Goal: Task Accomplishment & Management: Use online tool/utility

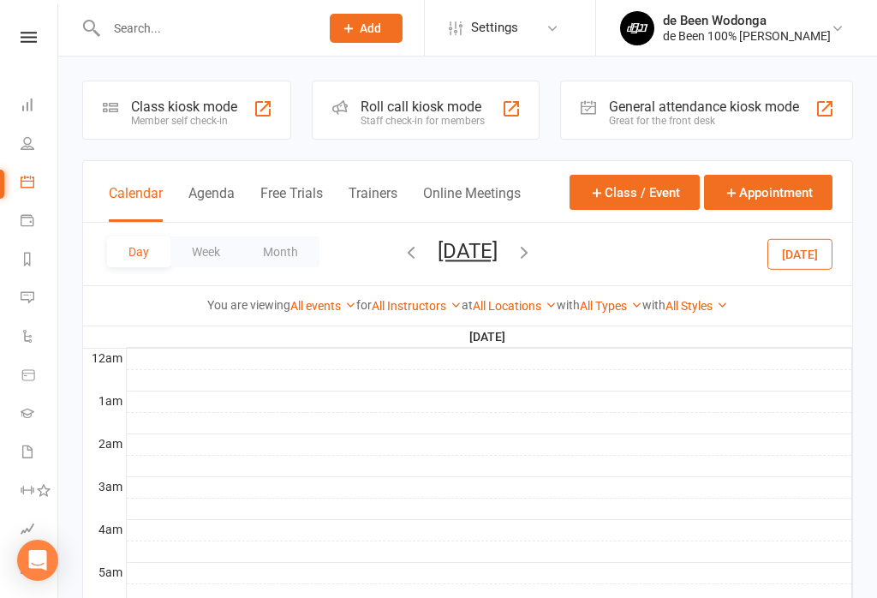
click at [284, 258] on button "Month" at bounding box center [280, 251] width 78 height 31
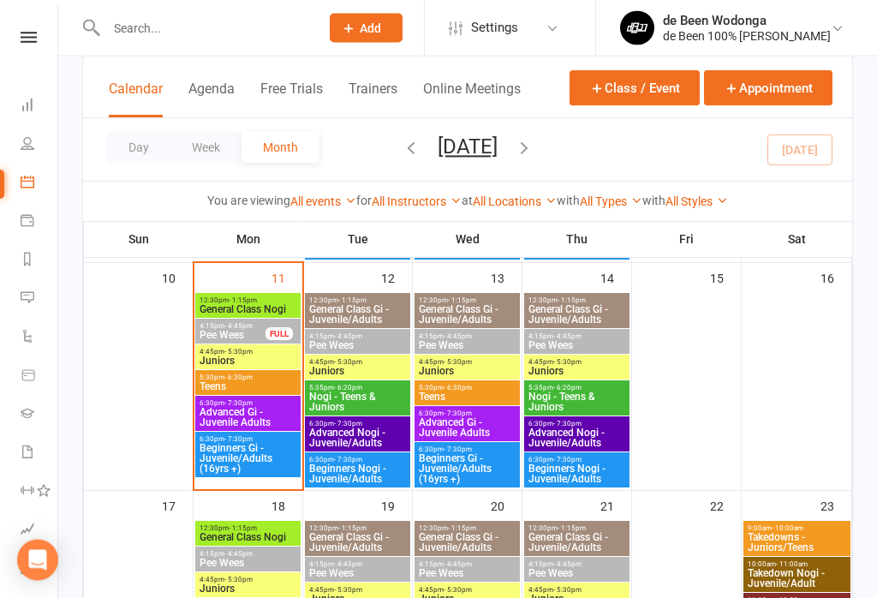
scroll to position [496, 0]
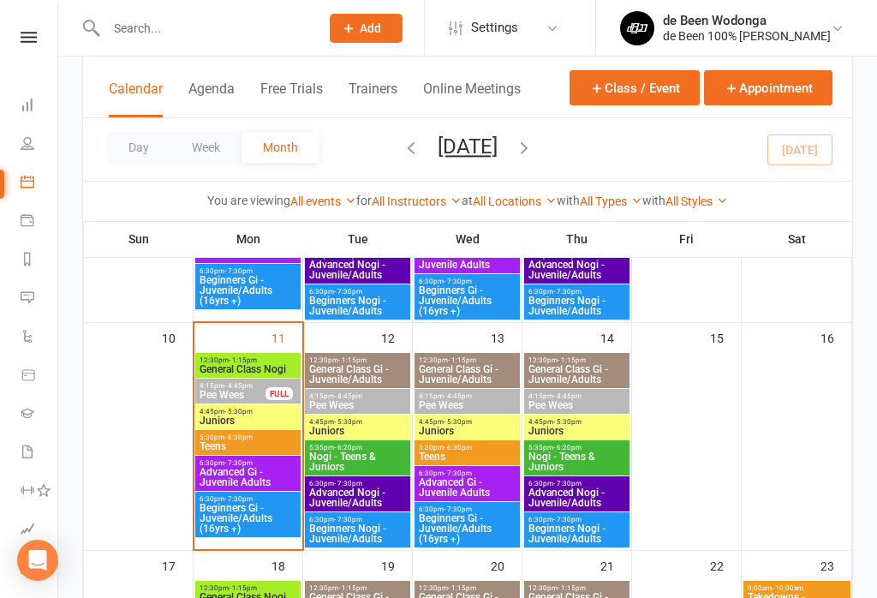
click at [239, 396] on span "Pee Wees" at bounding box center [233, 395] width 68 height 10
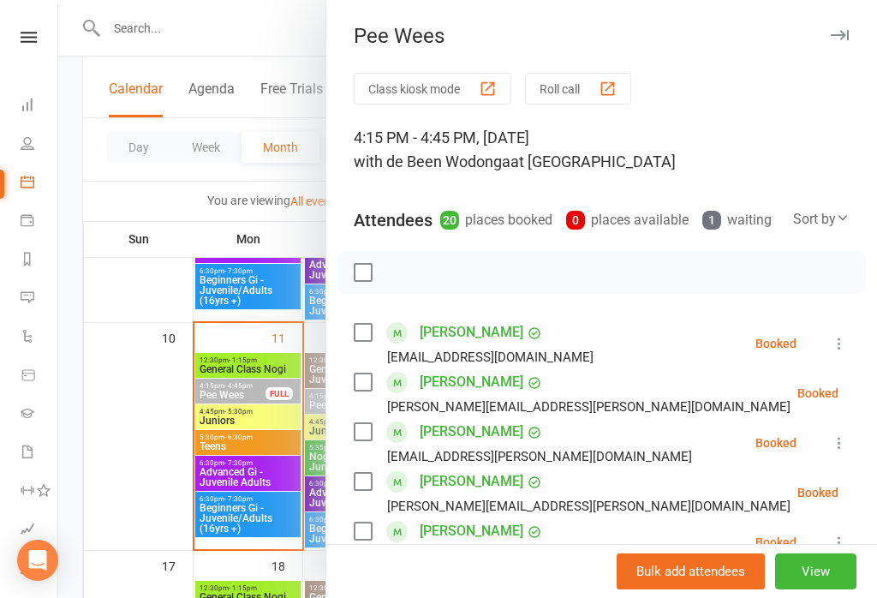
click at [431, 93] on button "Class kiosk mode" at bounding box center [433, 89] width 158 height 32
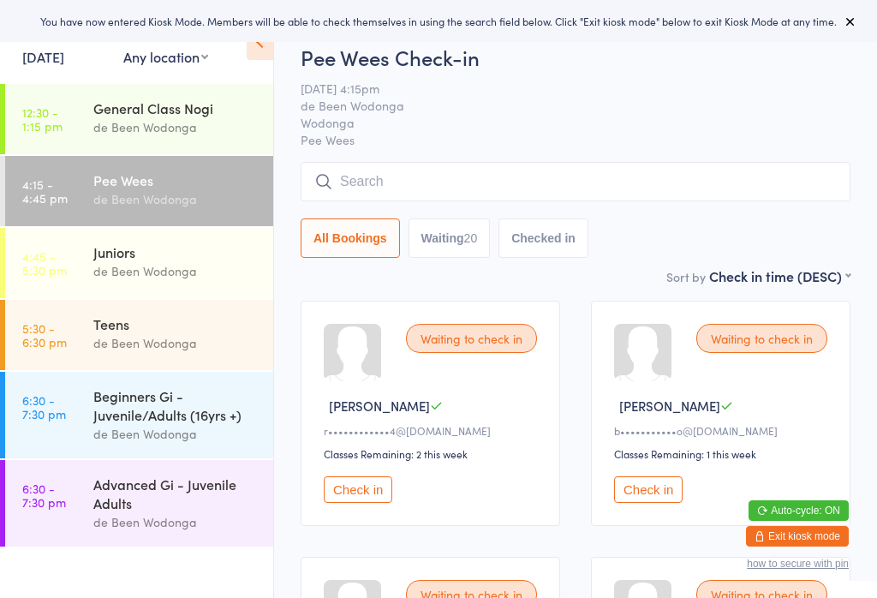
click at [827, 281] on select "First name (ASC) First name (DESC) Last name (ASC) Last name (DESC) Check in ti…" at bounding box center [779, 273] width 141 height 15
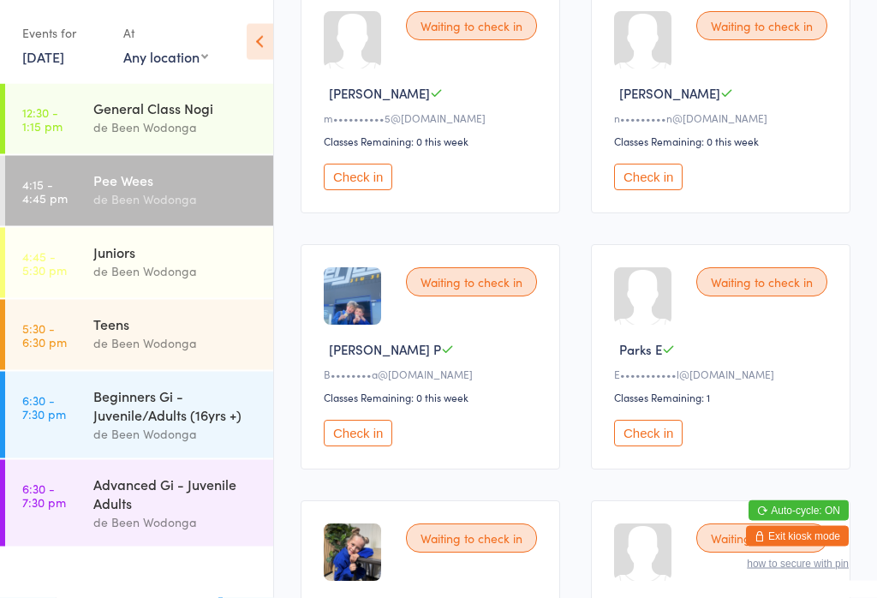
scroll to position [37, 0]
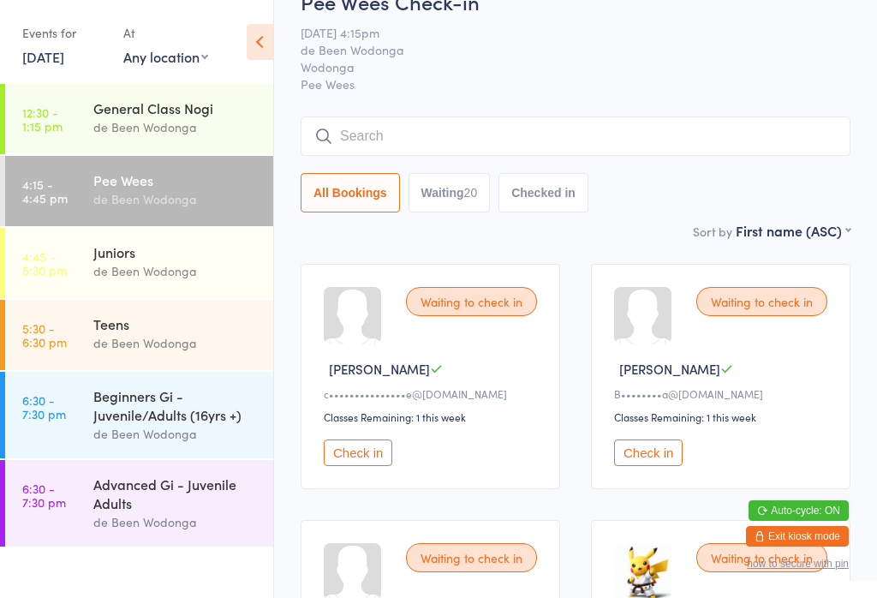
click at [648, 38] on span "11 Aug 4:15pm" at bounding box center [562, 32] width 523 height 17
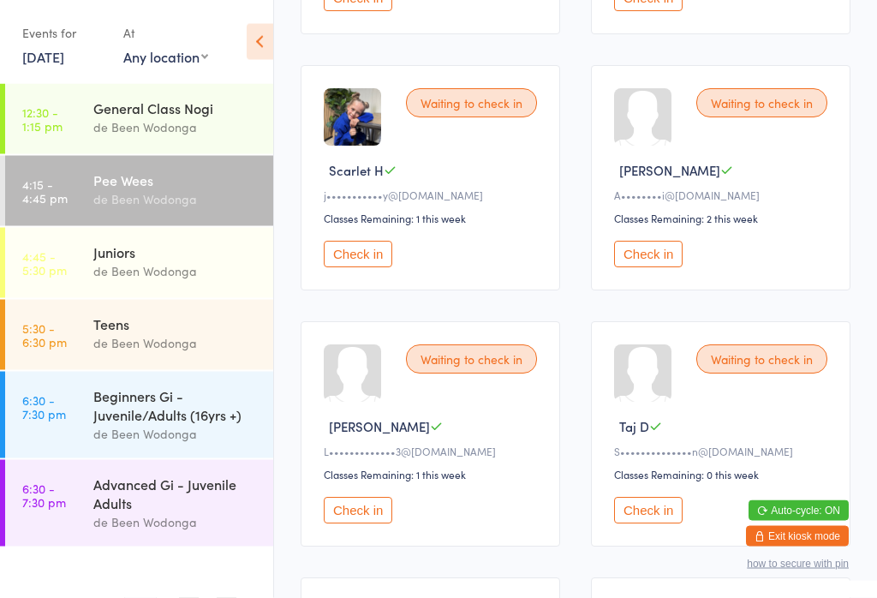
scroll to position [2028, 0]
click at [353, 202] on div "j•••••••••••y@hotmail.com" at bounding box center [433, 195] width 218 height 15
click at [358, 266] on button "Check in" at bounding box center [358, 253] width 69 height 27
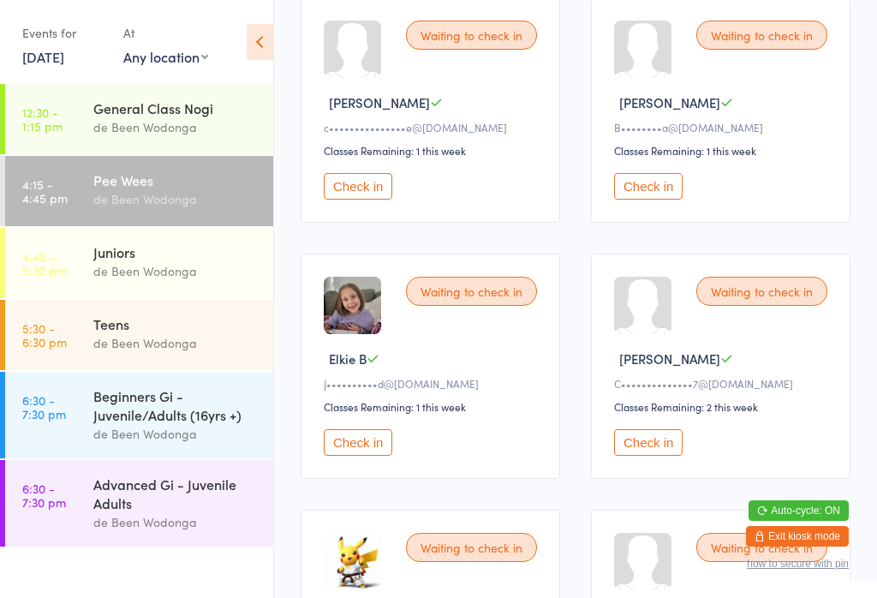
scroll to position [302, 0]
click at [660, 193] on button "Check in" at bounding box center [648, 187] width 69 height 27
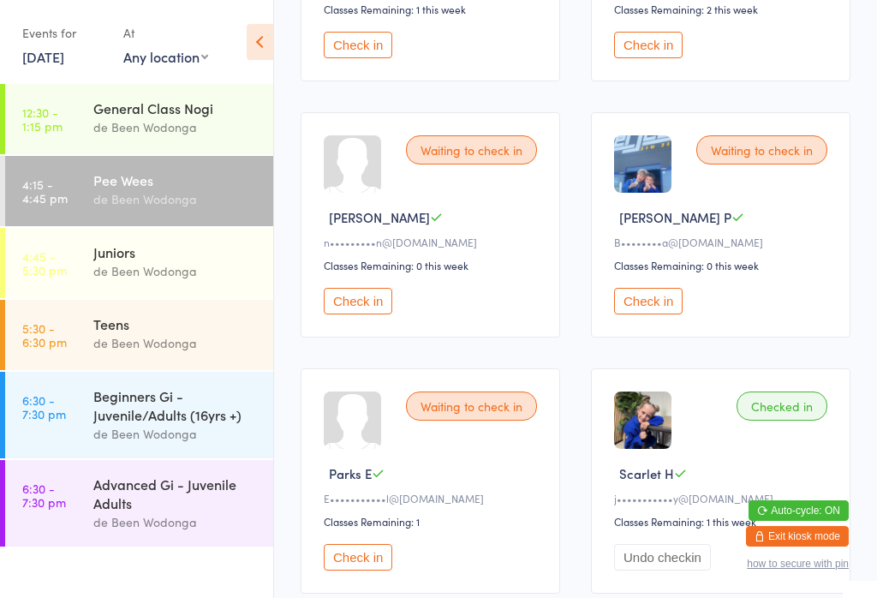
scroll to position [1484, 0]
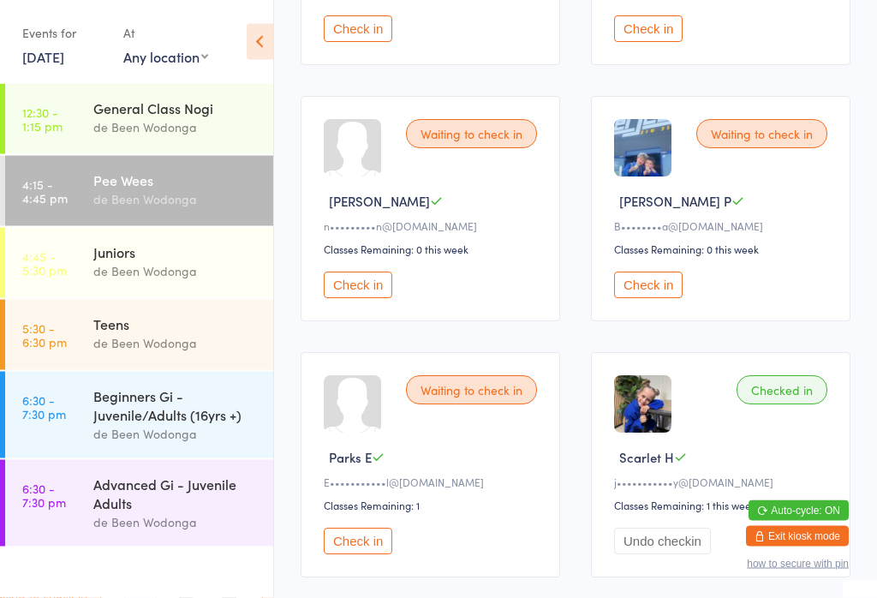
click at [651, 299] on button "Check in" at bounding box center [648, 285] width 69 height 27
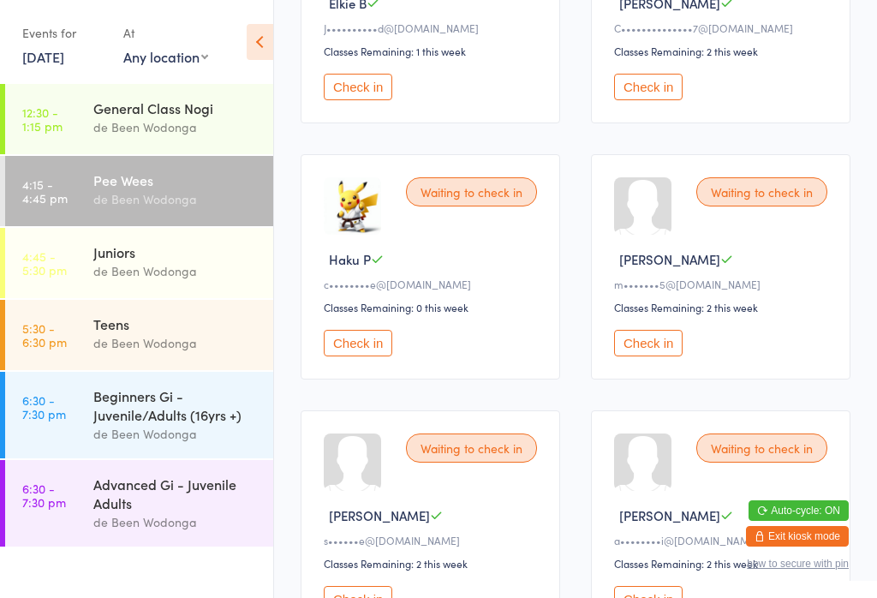
scroll to position [658, 0]
click at [779, 246] on div "Waiting to check in Isaac K m•••••••5@gmail.com Classes Remaining: 2 this week …" at bounding box center [720, 267] width 259 height 225
click at [651, 356] on button "Check in" at bounding box center [648, 344] width 69 height 27
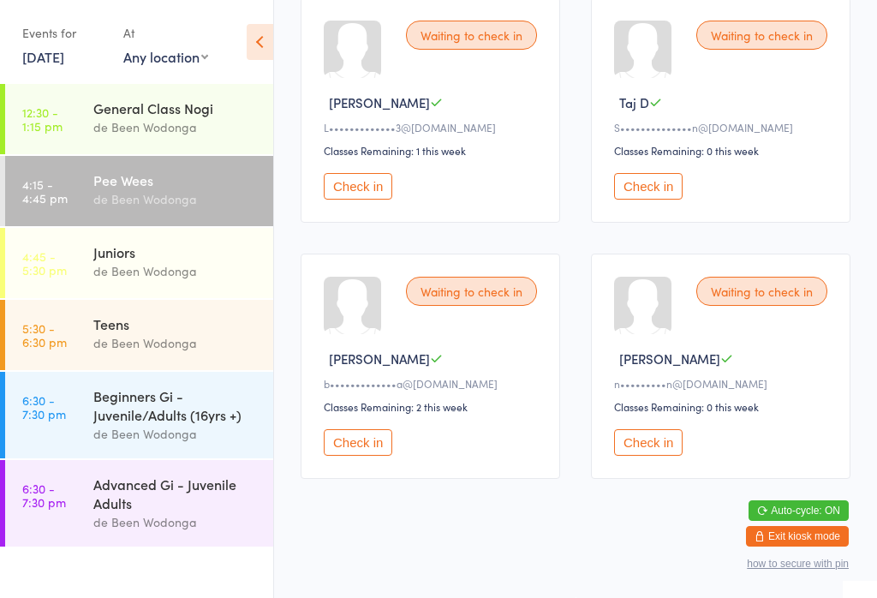
scroll to position [2120, 0]
click at [368, 456] on button "Check in" at bounding box center [358, 442] width 69 height 27
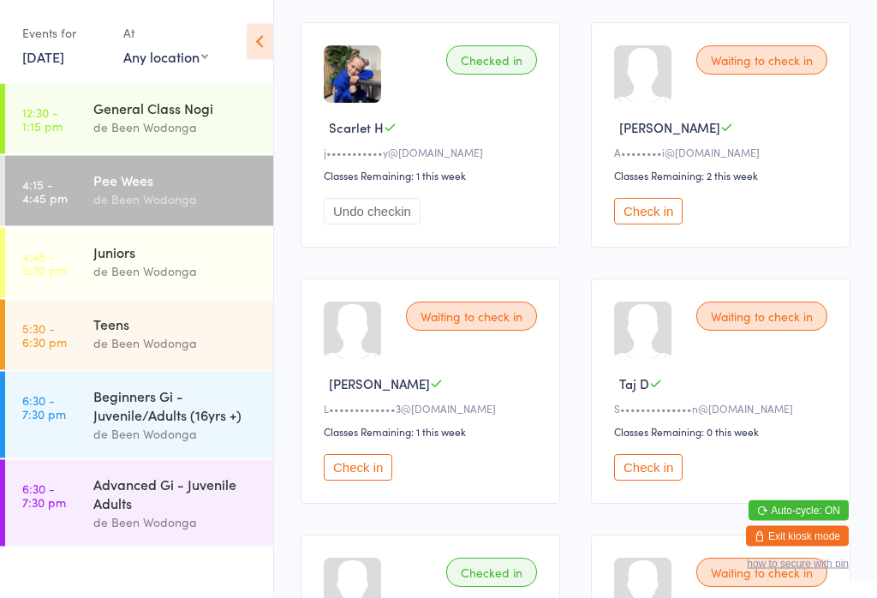
click at [646, 481] on button "Check in" at bounding box center [648, 468] width 69 height 27
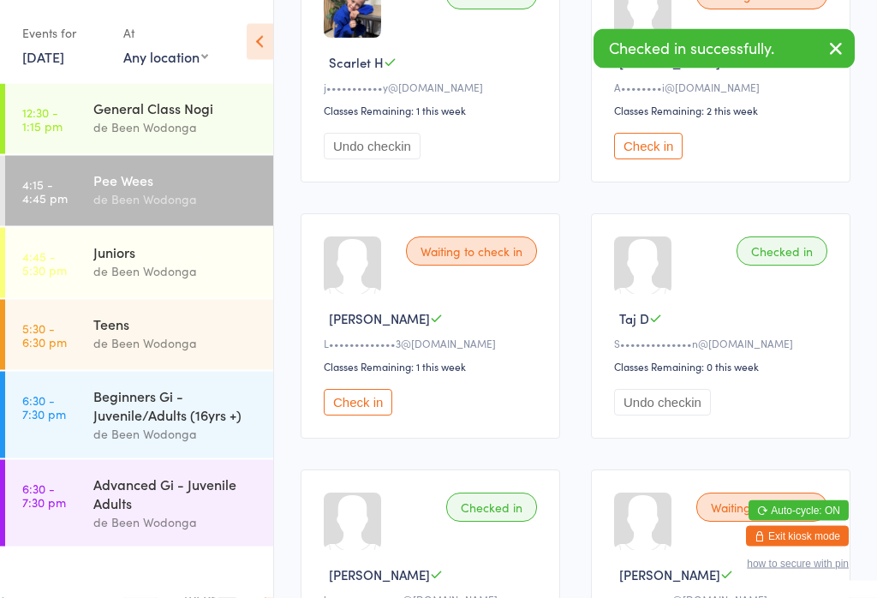
scroll to position [1880, 0]
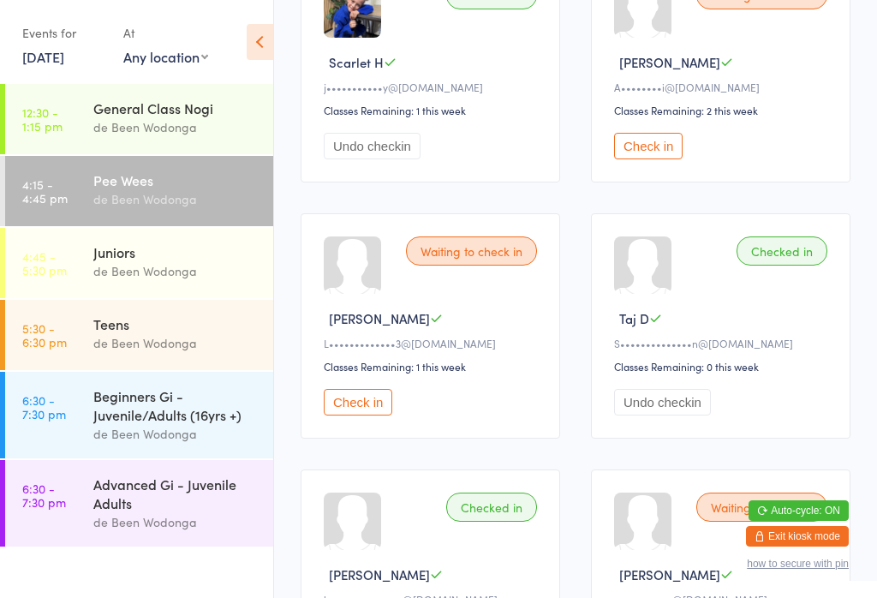
click at [792, 373] on div "Classes Remaining: 0 this week" at bounding box center [723, 366] width 218 height 15
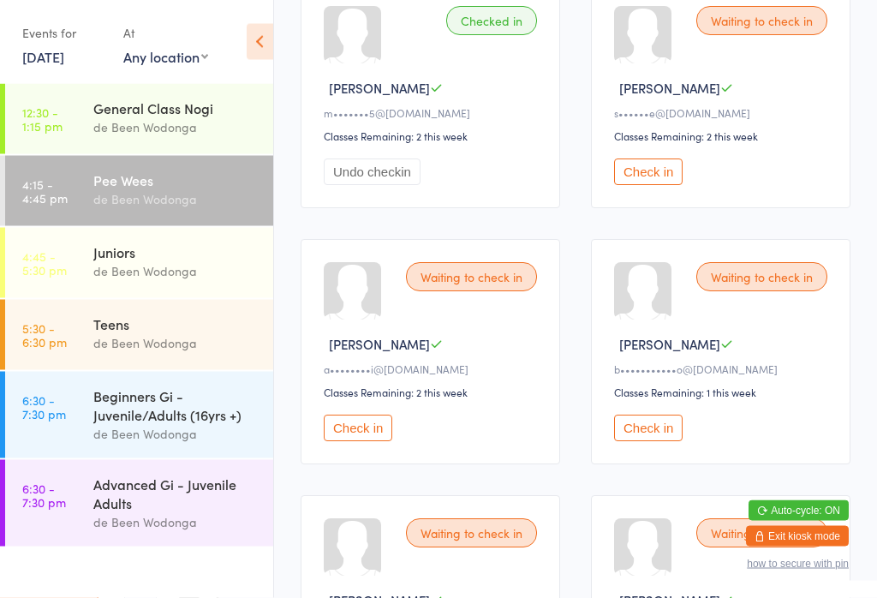
scroll to position [830, 0]
click at [667, 441] on button "Check in" at bounding box center [648, 427] width 69 height 27
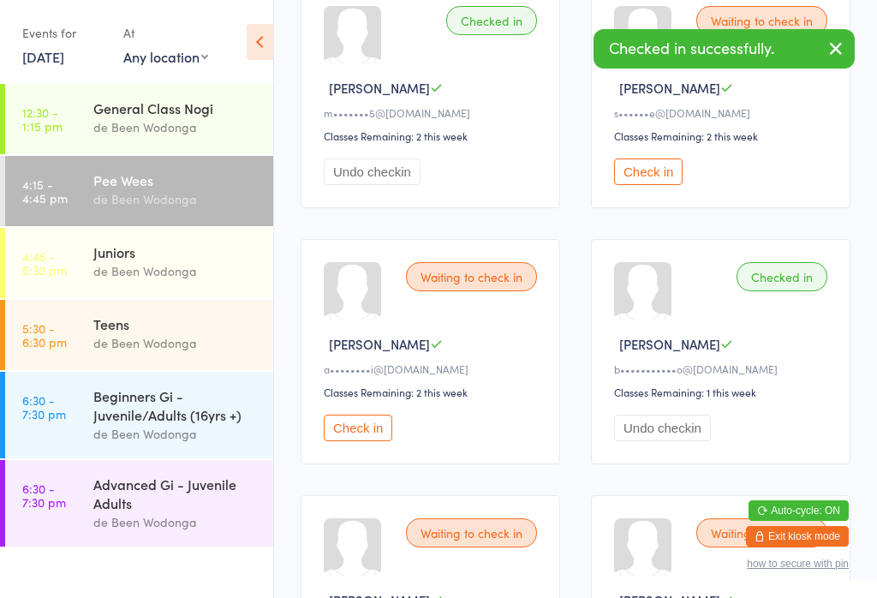
click at [152, 268] on div "de Been Wodonga" at bounding box center [175, 271] width 165 height 20
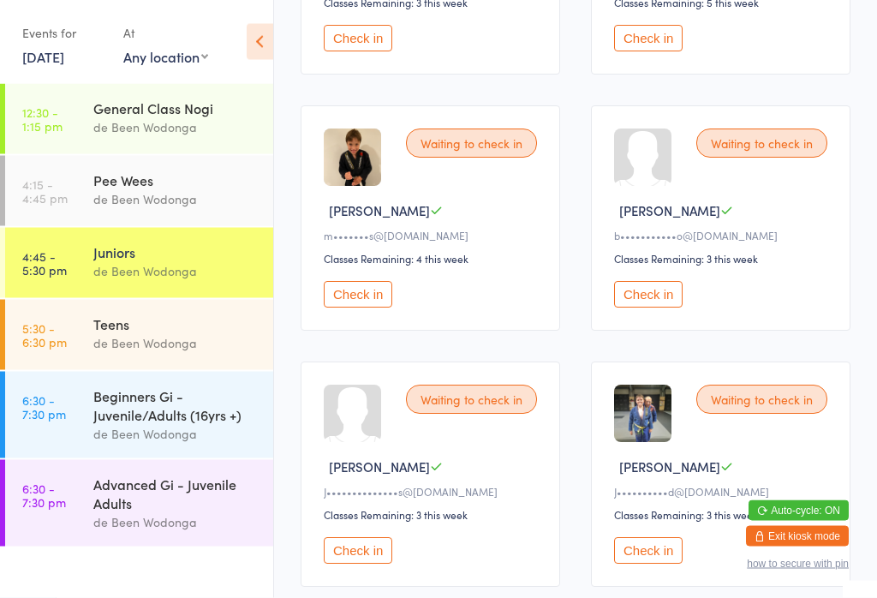
scroll to position [963, 0]
click at [653, 307] on button "Check in" at bounding box center [648, 294] width 69 height 27
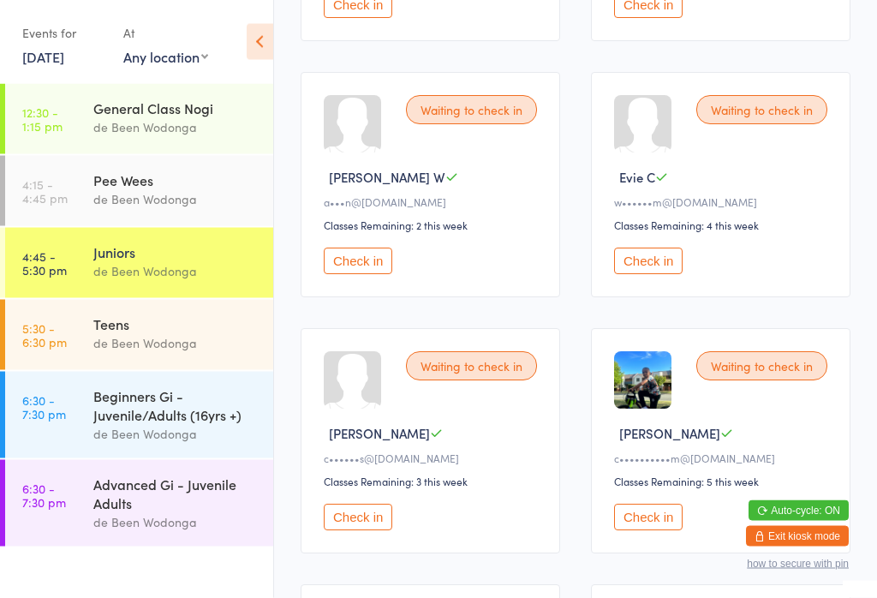
scroll to position [470, 0]
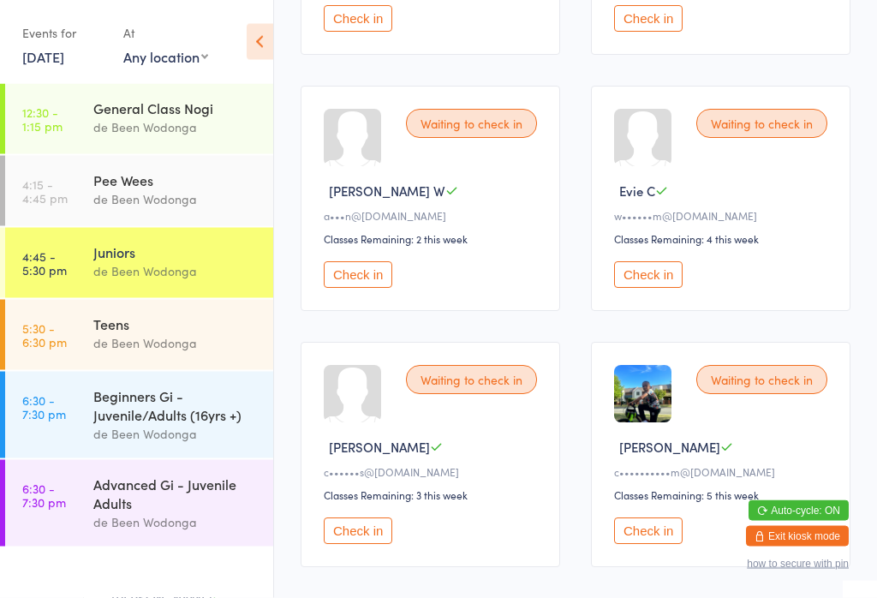
click at [56, 192] on time "4:15 - 4:45 pm" at bounding box center [44, 190] width 45 height 27
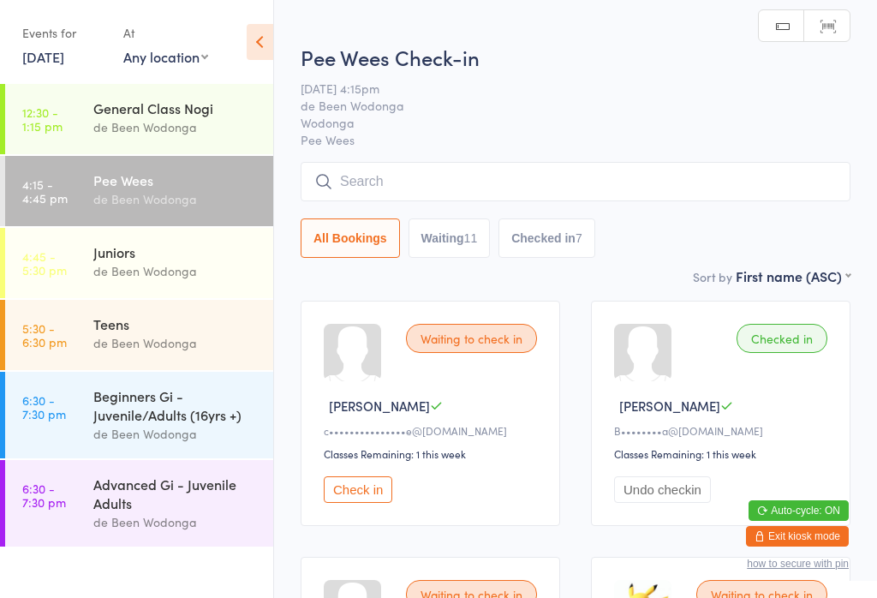
click at [39, 114] on time "12:30 - 1:15 pm" at bounding box center [42, 118] width 40 height 27
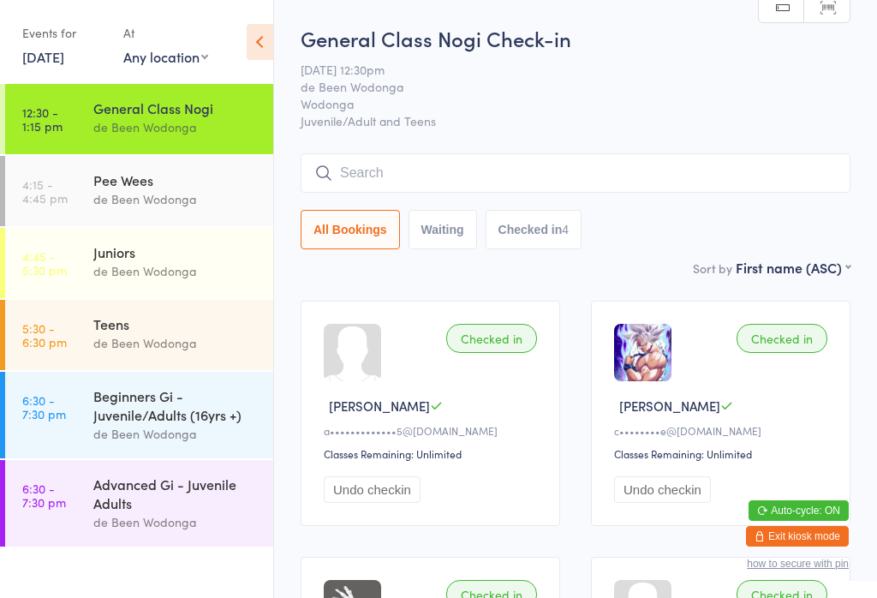
click at [21, 191] on link "4:15 - 4:45 pm Pee Wees de Been Wodonga" at bounding box center [139, 191] width 268 height 70
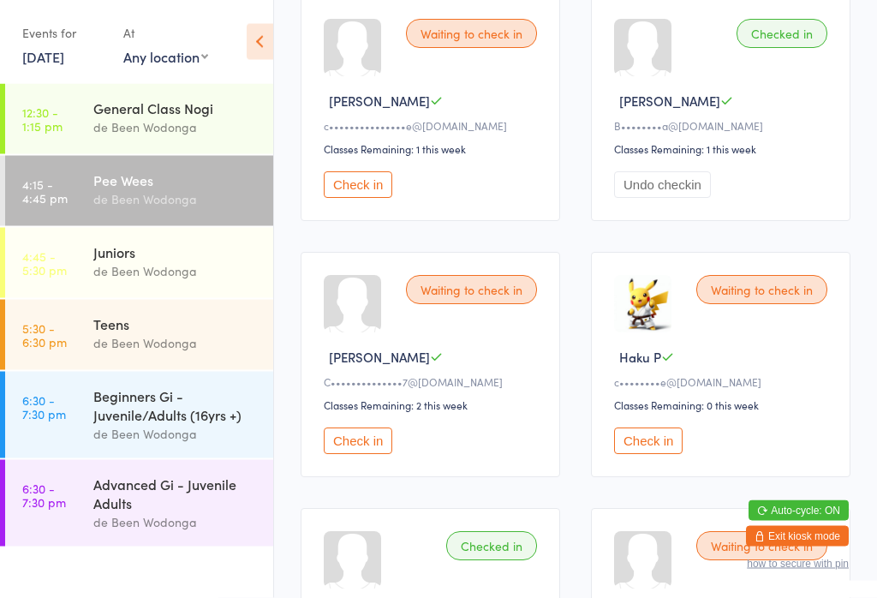
scroll to position [305, 0]
click at [630, 454] on button "Check in" at bounding box center [648, 440] width 69 height 27
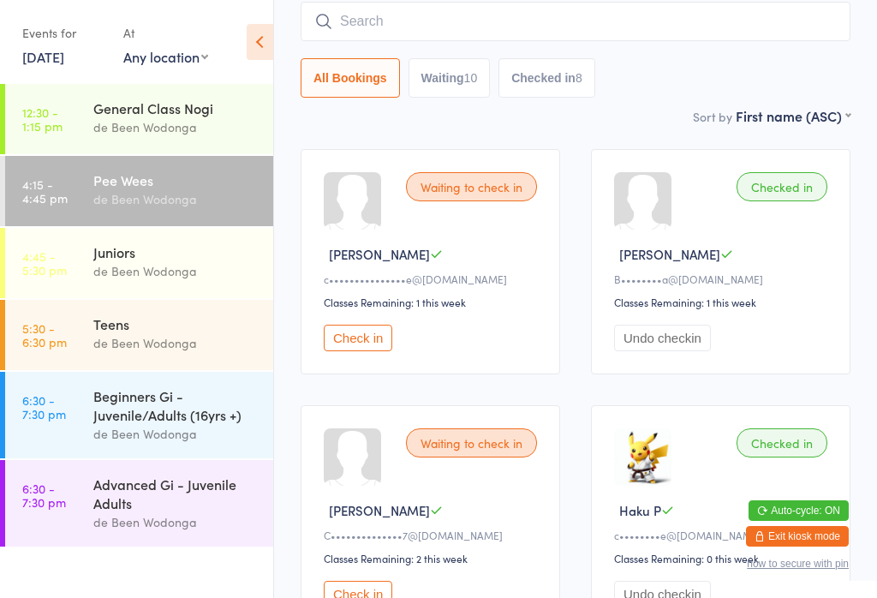
scroll to position [0, 0]
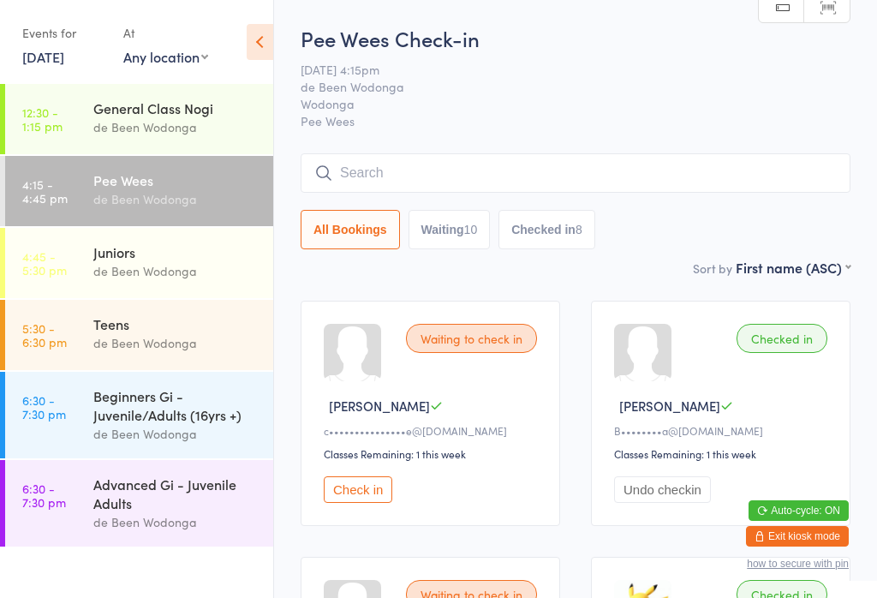
click at [344, 492] on button "Check in" at bounding box center [358, 489] width 69 height 27
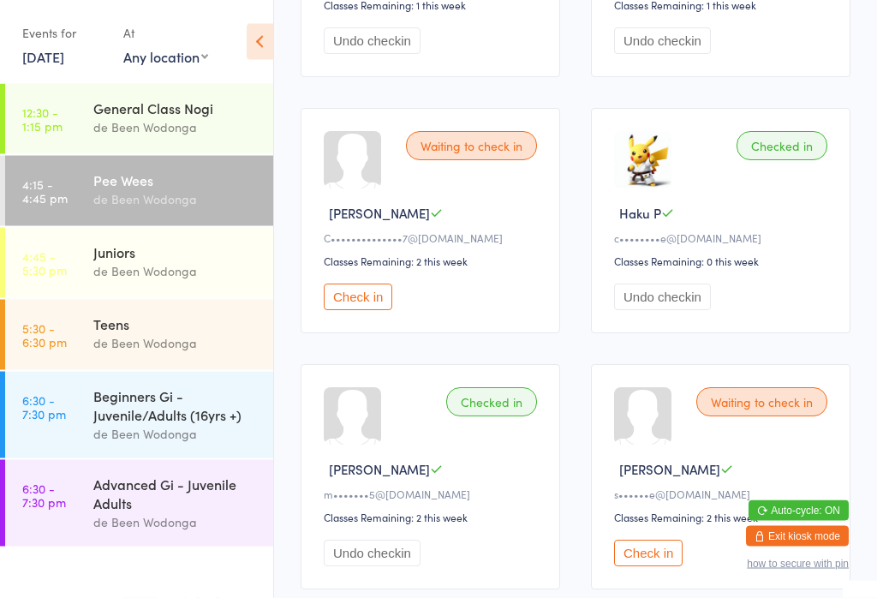
scroll to position [552, 0]
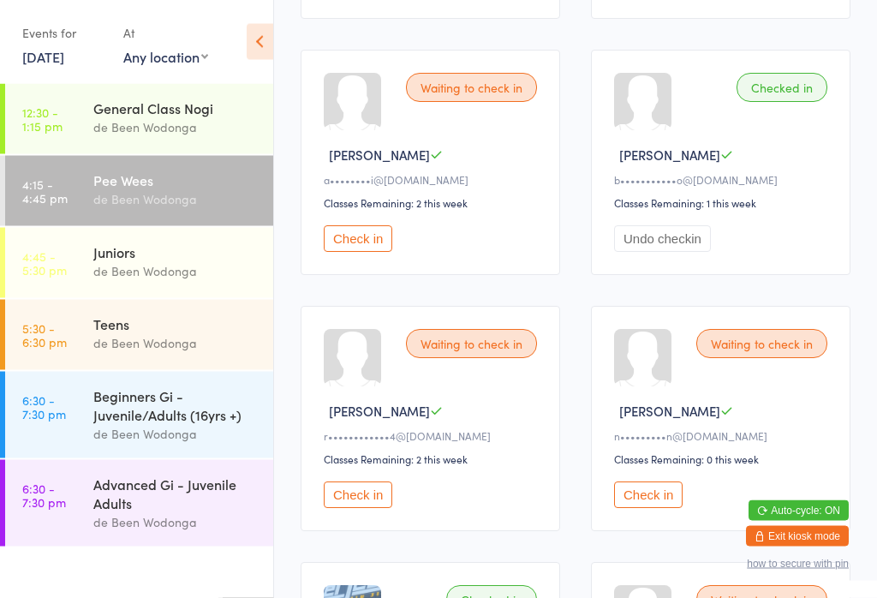
click at [363, 509] on button "Check in" at bounding box center [358, 495] width 69 height 27
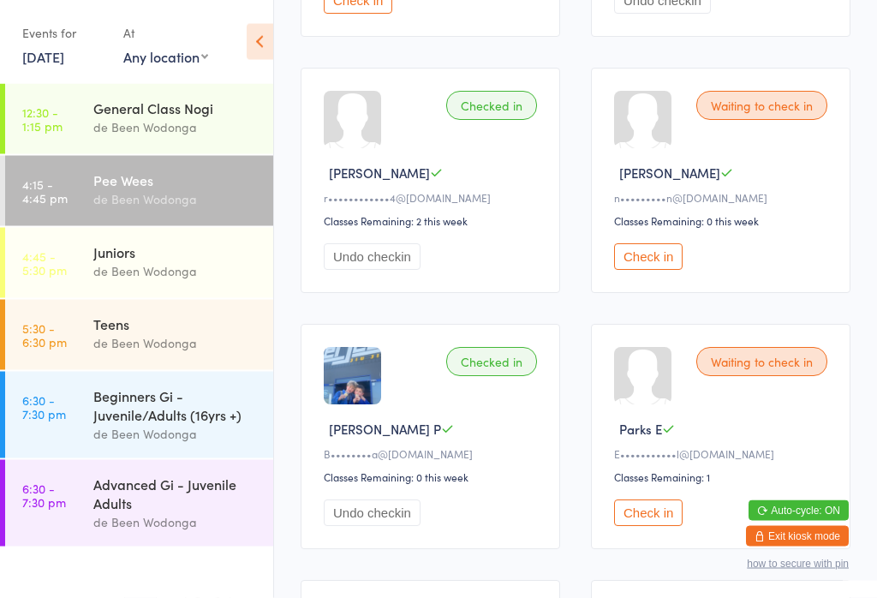
scroll to position [1258, 0]
click at [648, 269] on button "Check in" at bounding box center [648, 255] width 69 height 27
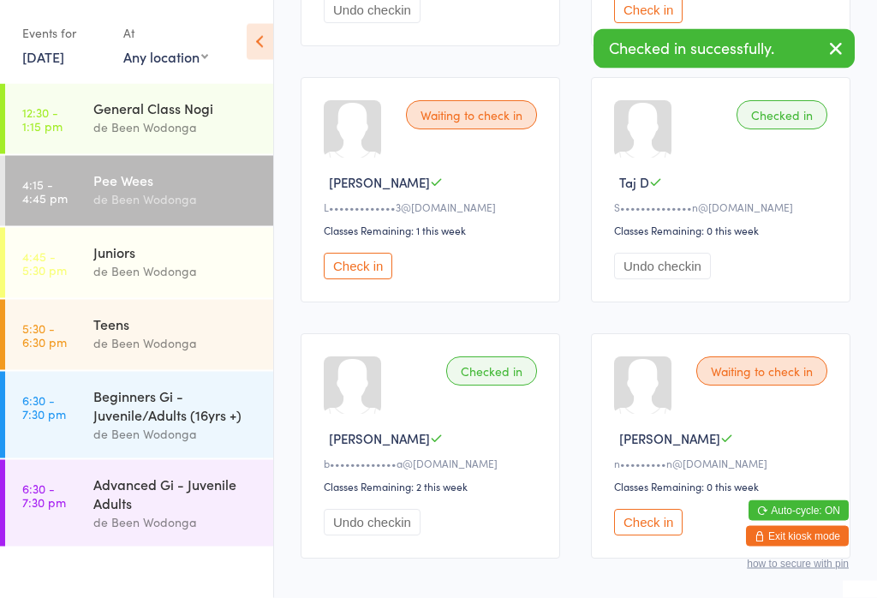
scroll to position [2120, 0]
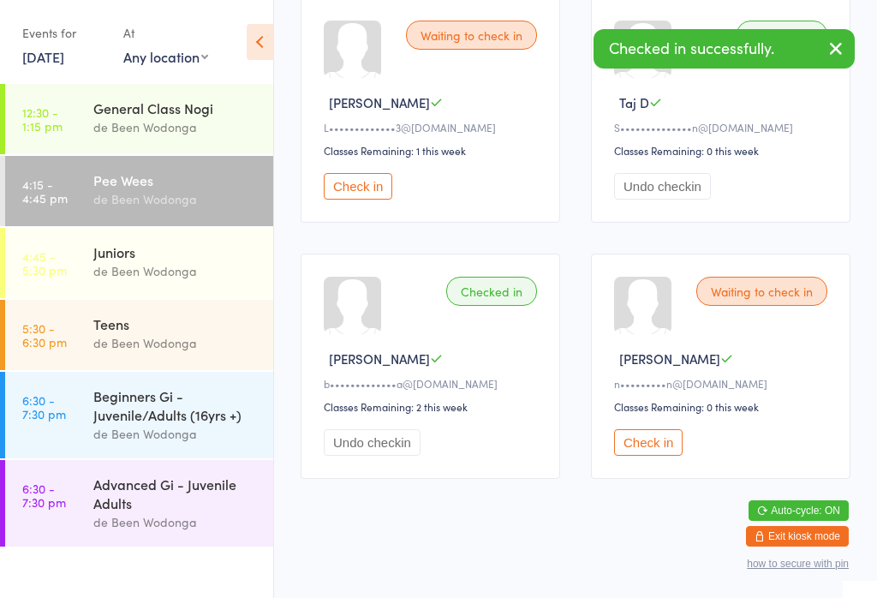
click at [653, 456] on button "Check in" at bounding box center [648, 442] width 69 height 27
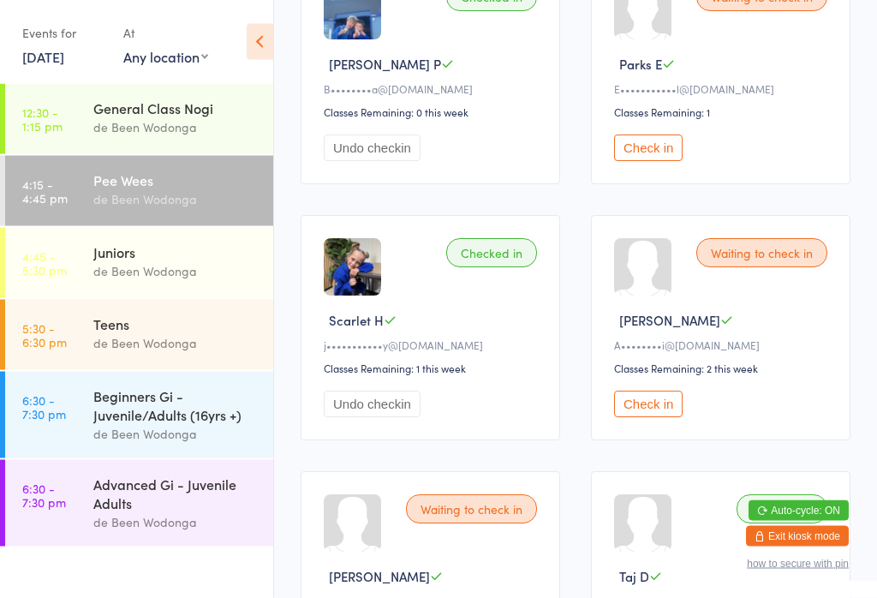
scroll to position [1615, 0]
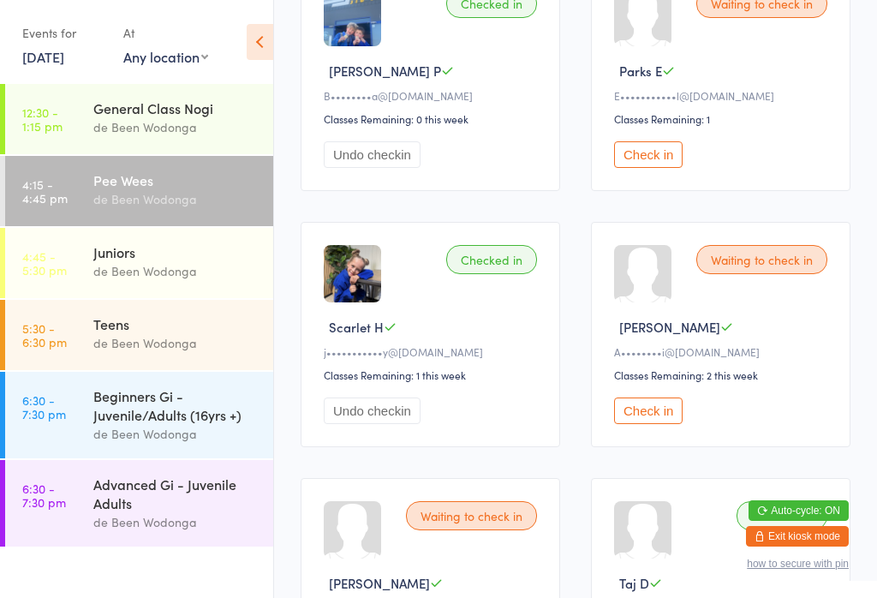
click at [659, 424] on button "Check in" at bounding box center [648, 410] width 69 height 27
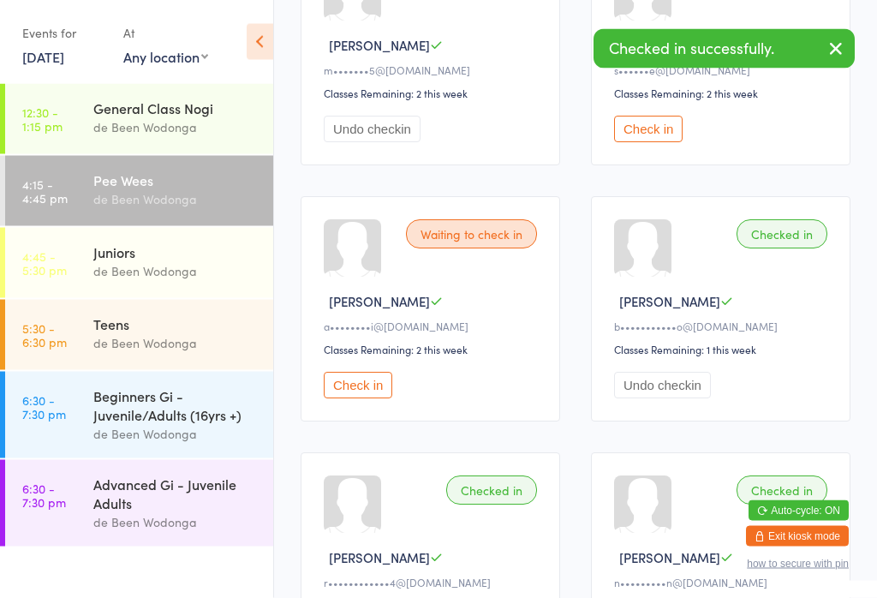
click at [383, 399] on button "Check in" at bounding box center [358, 385] width 69 height 27
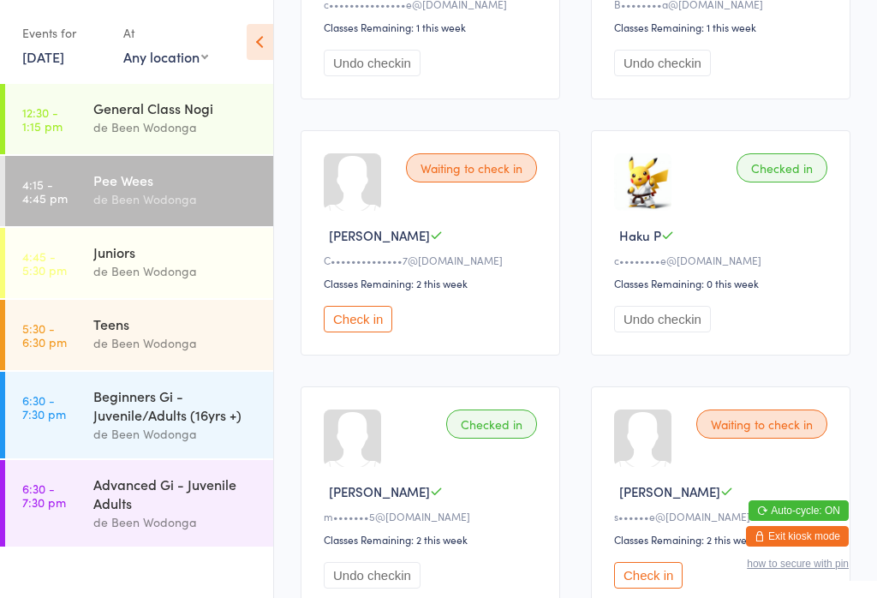
scroll to position [426, 0]
click at [351, 330] on button "Check in" at bounding box center [358, 320] width 69 height 27
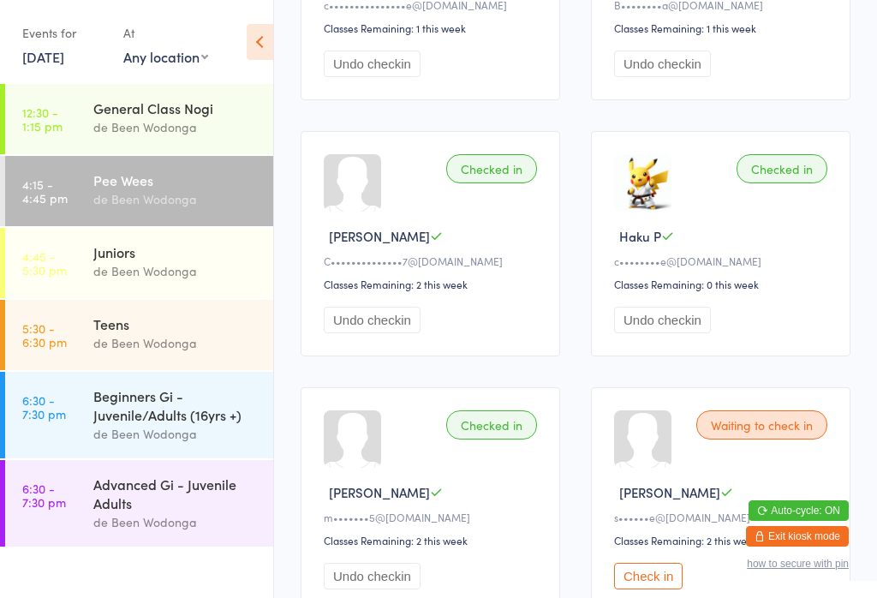
click at [124, 345] on div "de Been Wodonga" at bounding box center [175, 343] width 165 height 20
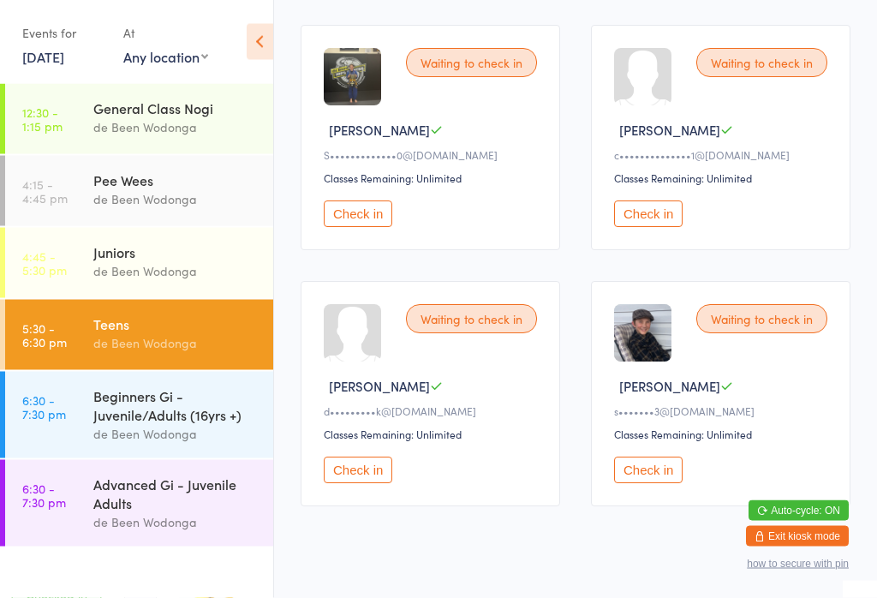
scroll to position [1337, 0]
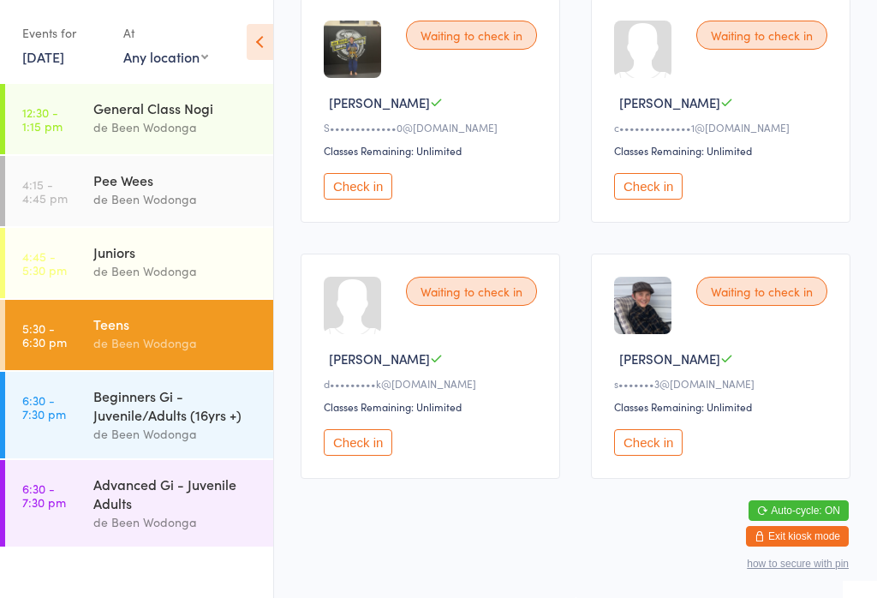
click at [650, 200] on button "Check in" at bounding box center [648, 186] width 69 height 27
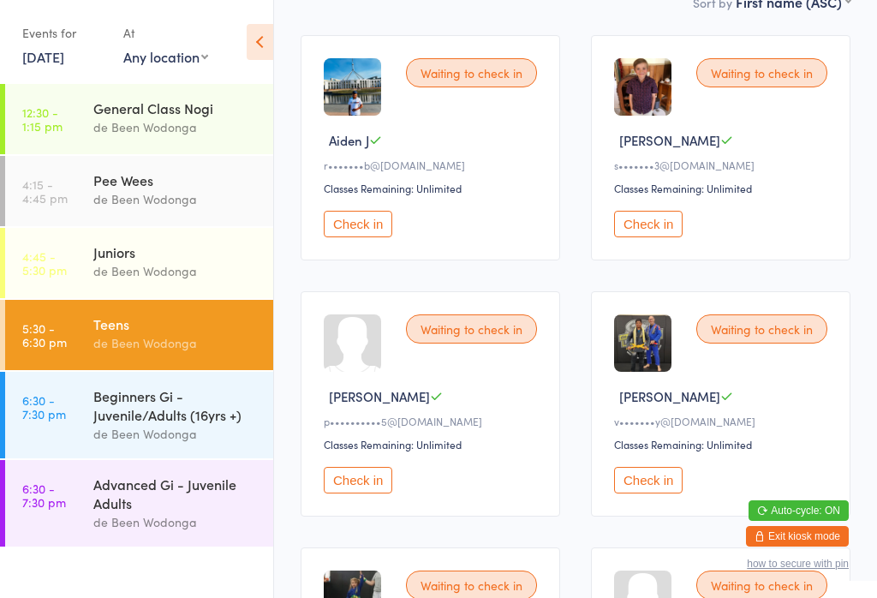
scroll to position [263, 0]
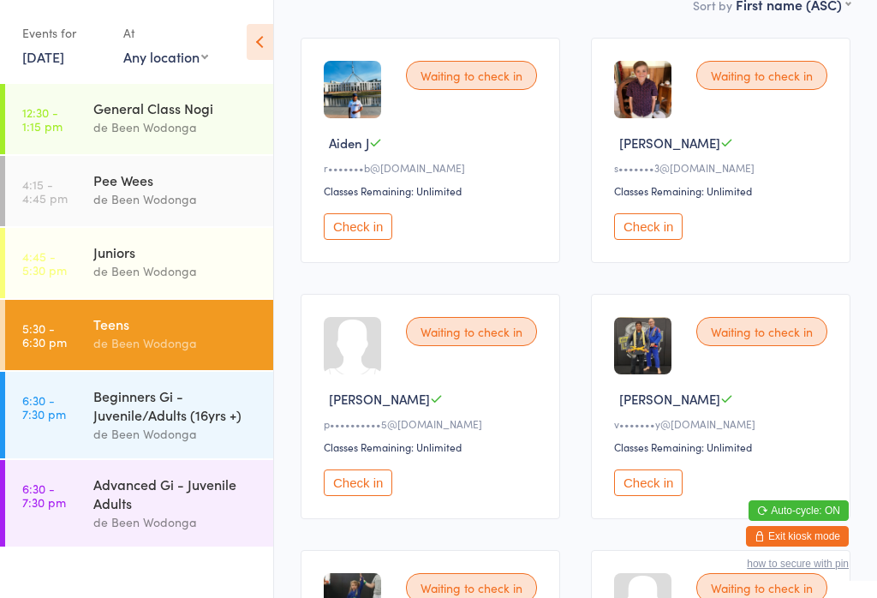
click at [93, 265] on div "de Been Wodonga" at bounding box center [175, 271] width 165 height 20
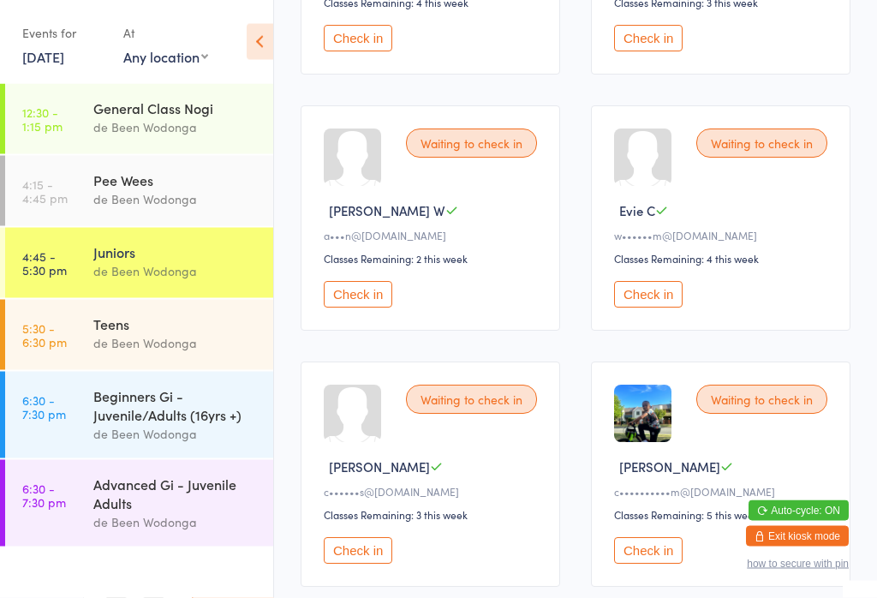
scroll to position [451, 0]
click at [658, 302] on button "Check in" at bounding box center [648, 294] width 69 height 27
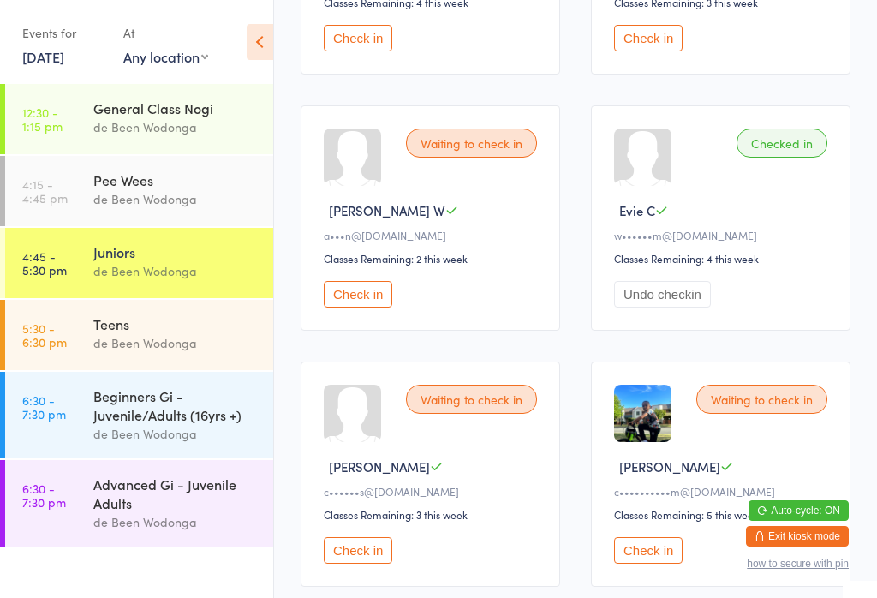
click at [123, 322] on div "Teens" at bounding box center [175, 323] width 165 height 19
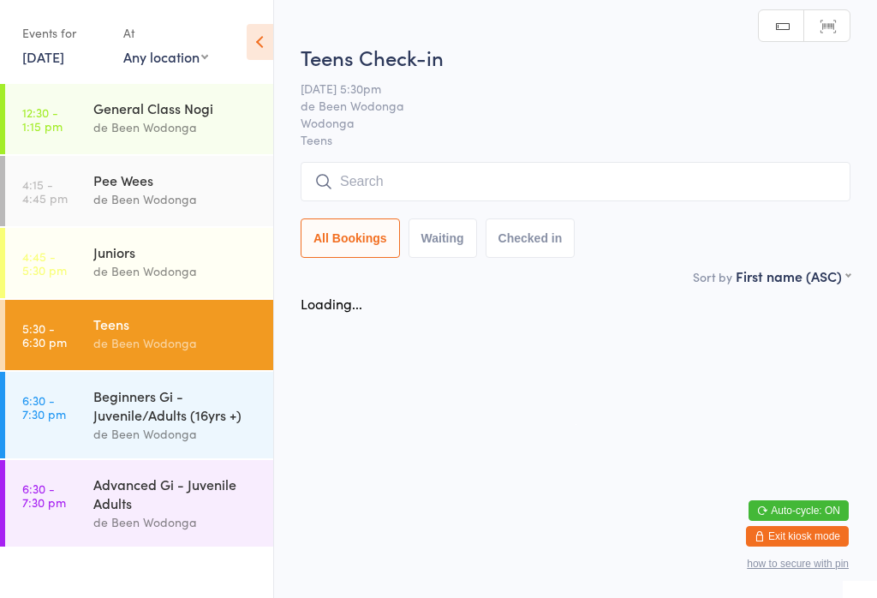
click at [104, 248] on div "Juniors" at bounding box center [175, 251] width 165 height 19
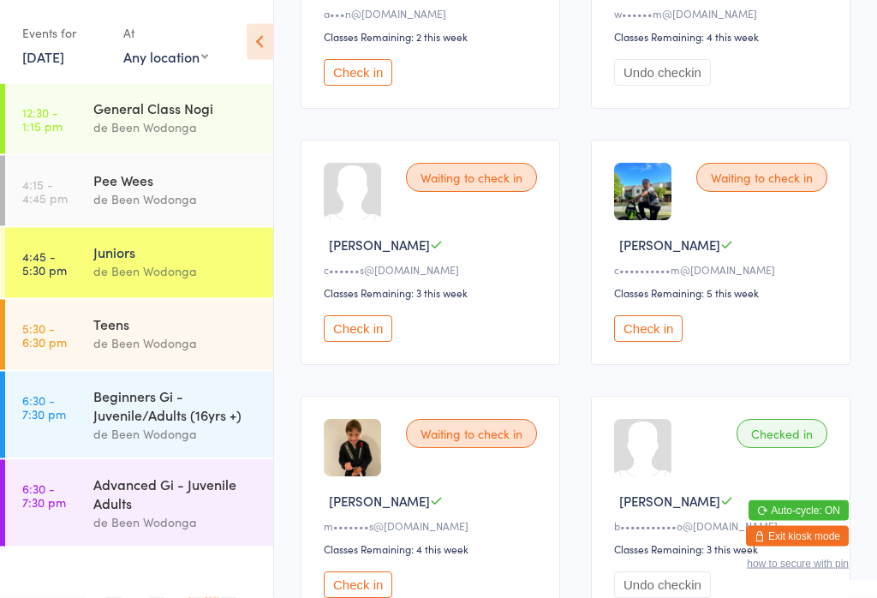
click at [382, 74] on button "Check in" at bounding box center [358, 73] width 69 height 27
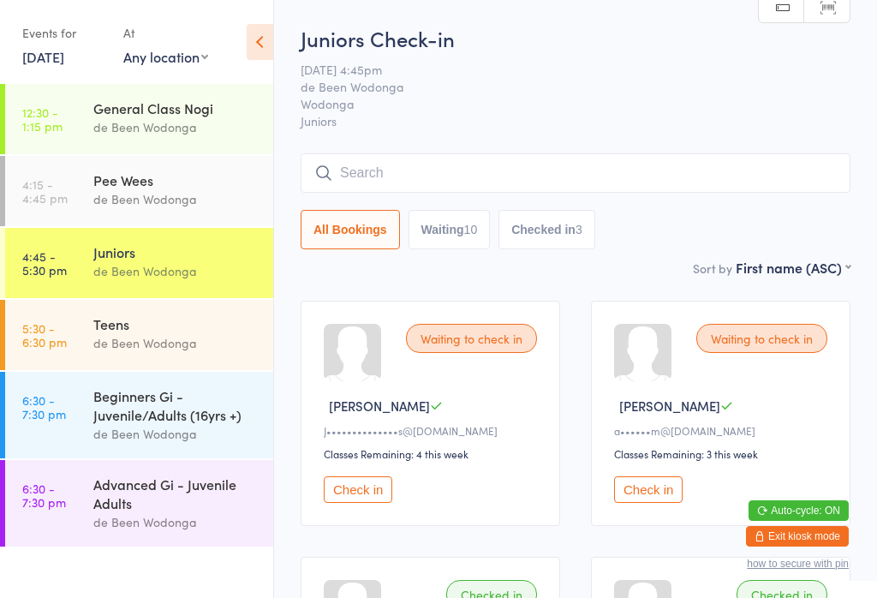
click at [650, 500] on button "Check in" at bounding box center [648, 489] width 69 height 27
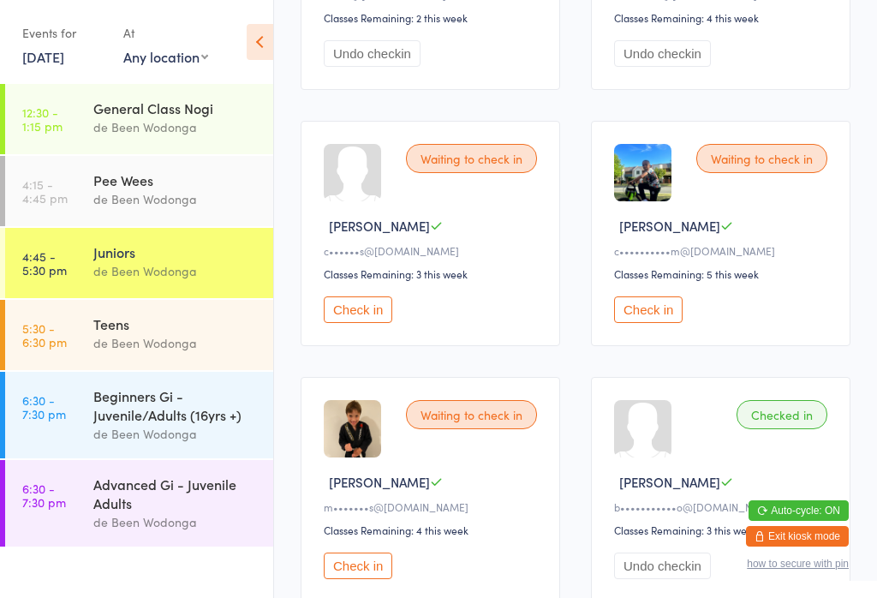
scroll to position [689, 0]
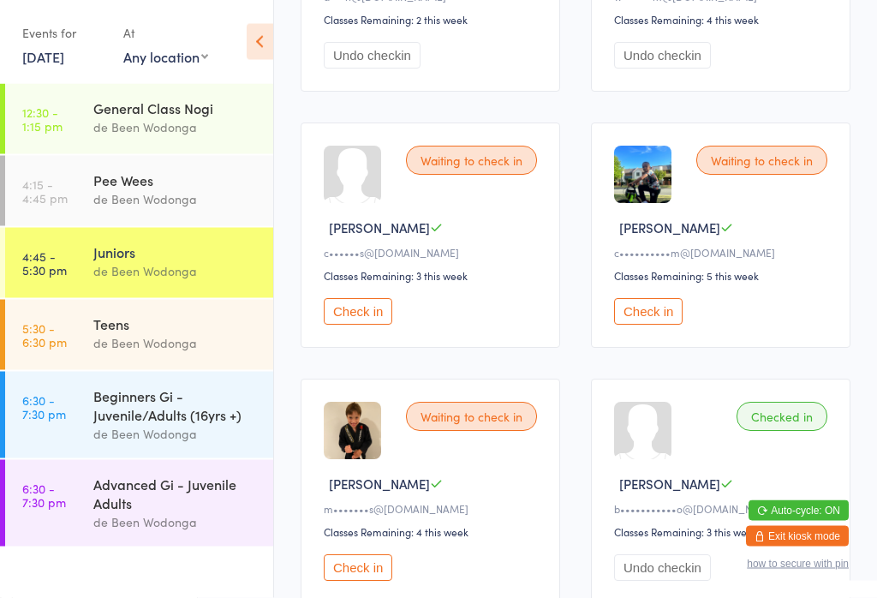
click at [376, 313] on div "Waiting to check in Henry O c••••••s@outlook.com Classes Remaining: 3 this week…" at bounding box center [430, 235] width 259 height 225
click at [369, 325] on button "Check in" at bounding box center [358, 312] width 69 height 27
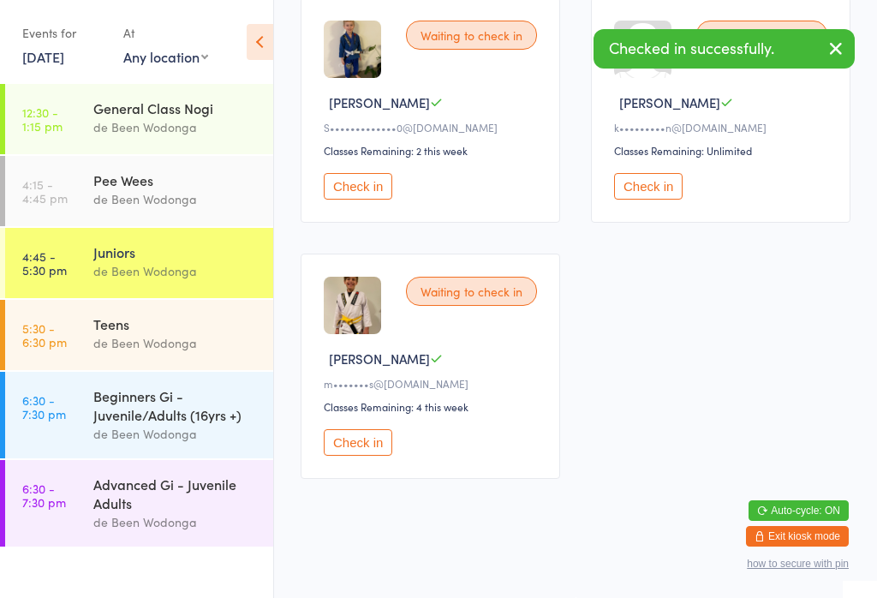
scroll to position [1598, 0]
click at [360, 456] on button "Check in" at bounding box center [358, 442] width 69 height 27
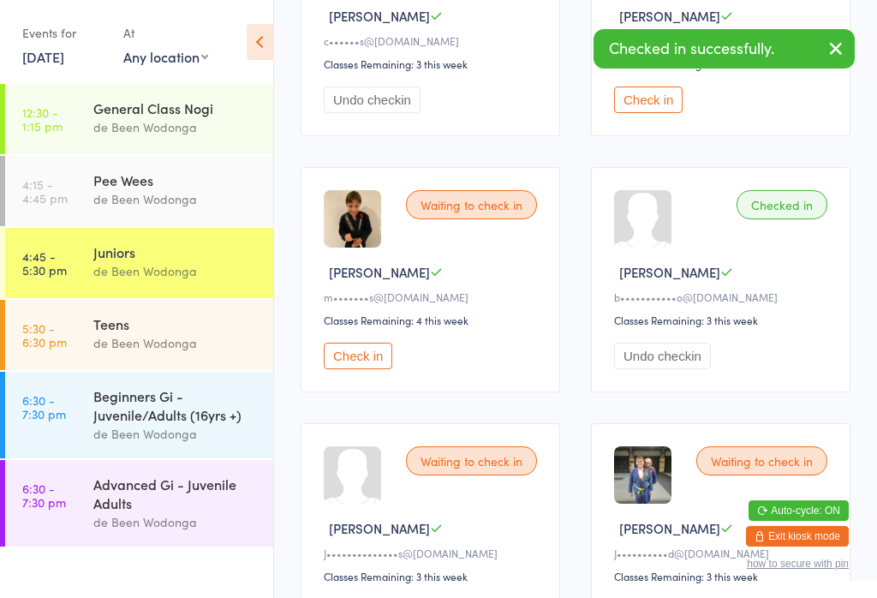
scroll to position [895, 0]
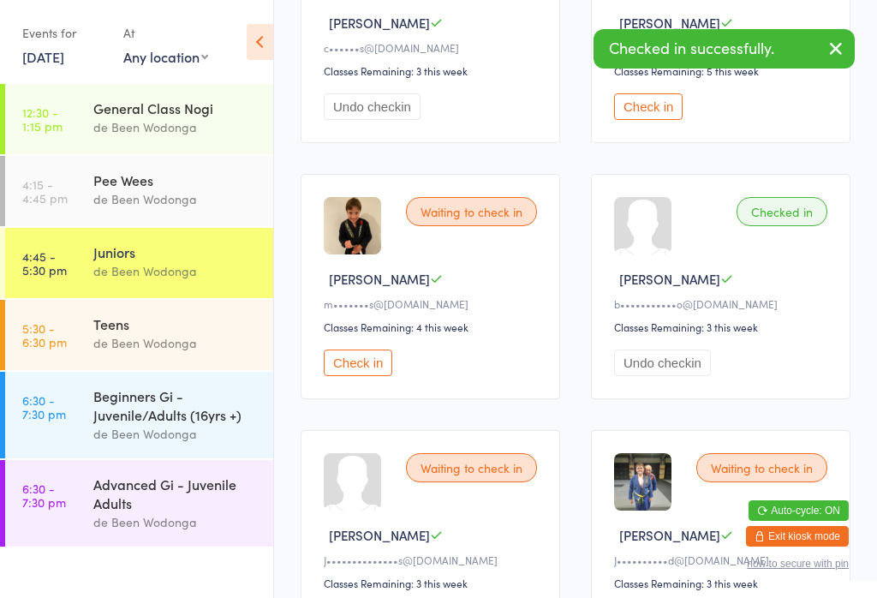
click at [343, 376] on button "Check in" at bounding box center [358, 362] width 69 height 27
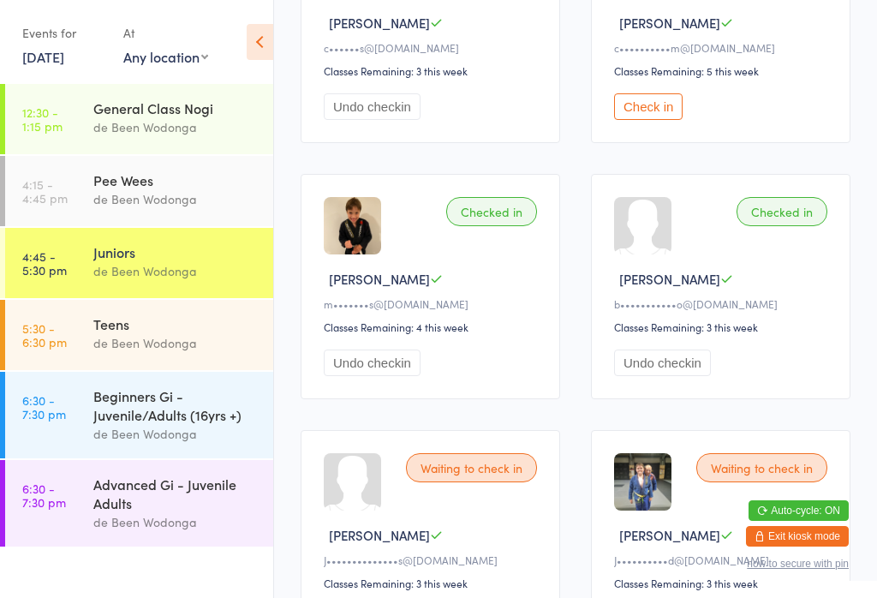
click at [177, 307] on div "Teens de Been Wodonga" at bounding box center [183, 334] width 180 height 68
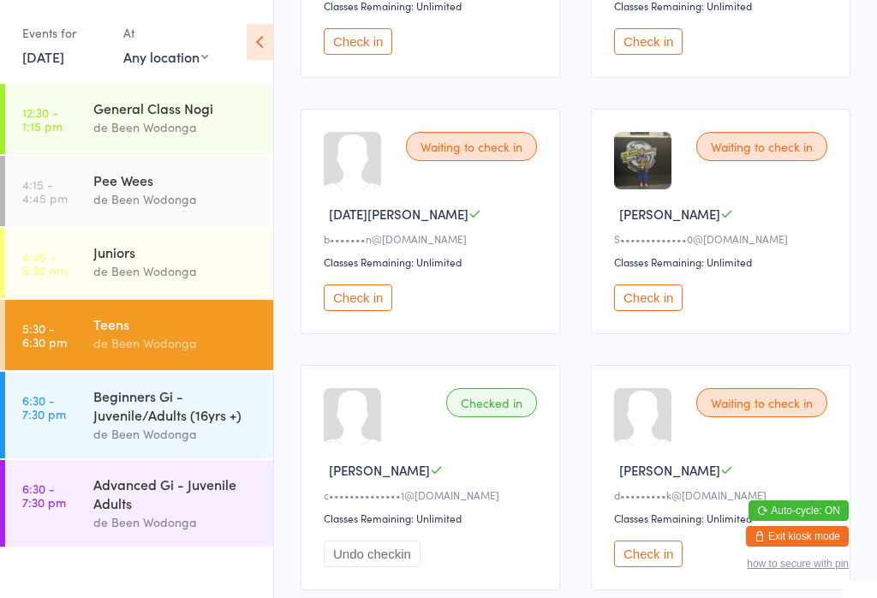
scroll to position [1028, 0]
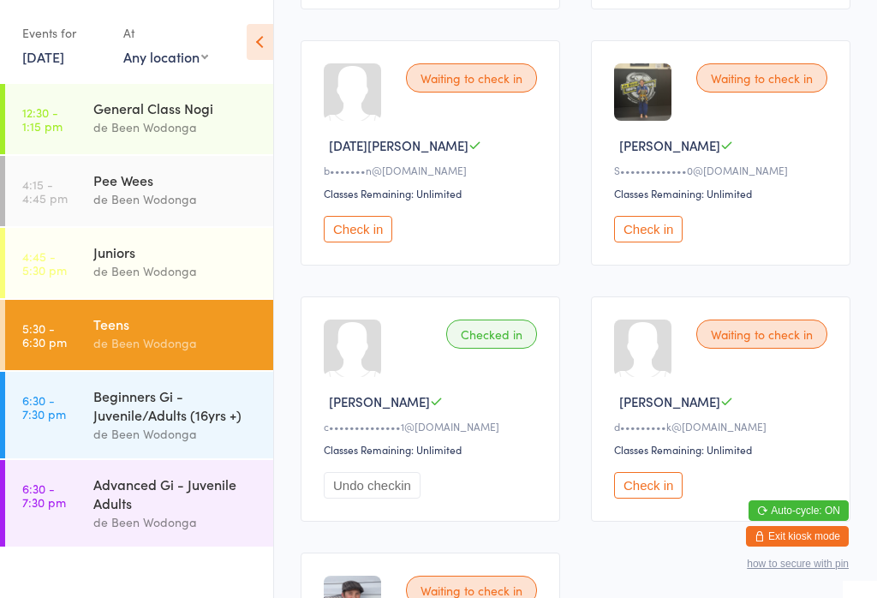
click at [641, 242] on button "Check in" at bounding box center [648, 229] width 69 height 27
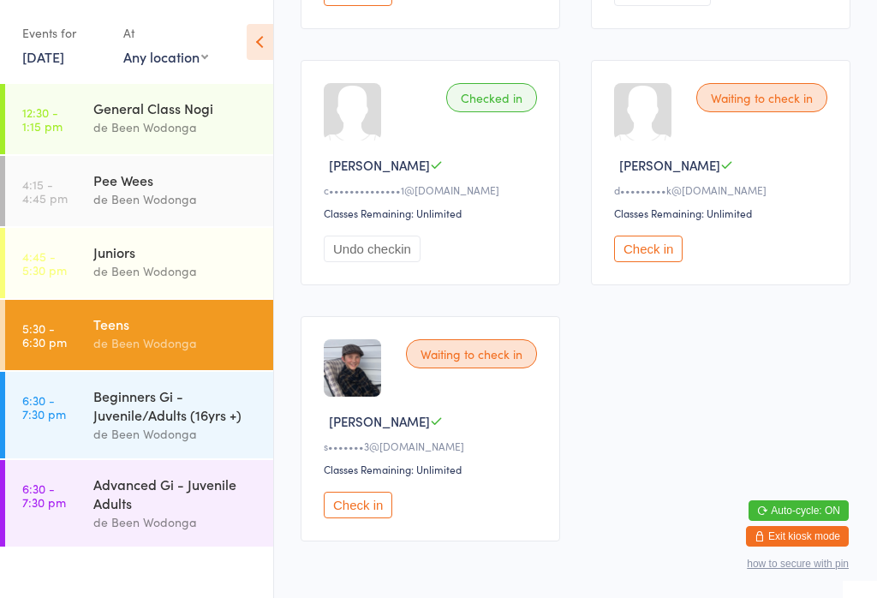
scroll to position [1337, 0]
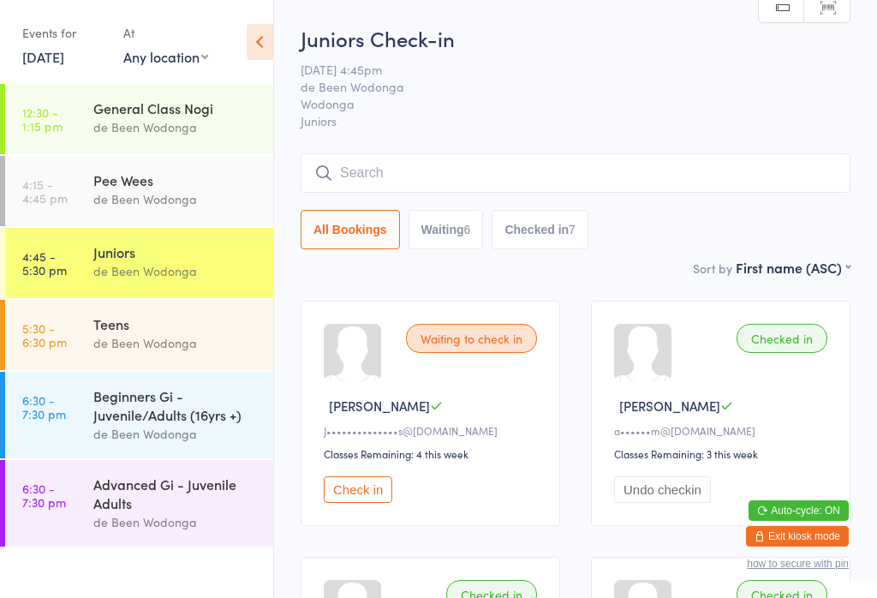
click at [359, 500] on button "Check in" at bounding box center [358, 489] width 69 height 27
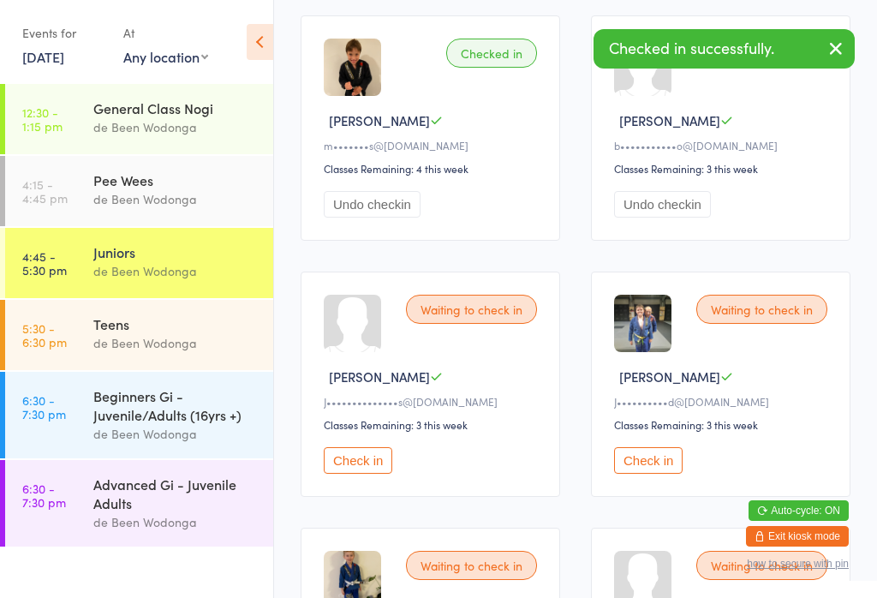
scroll to position [1044, 0]
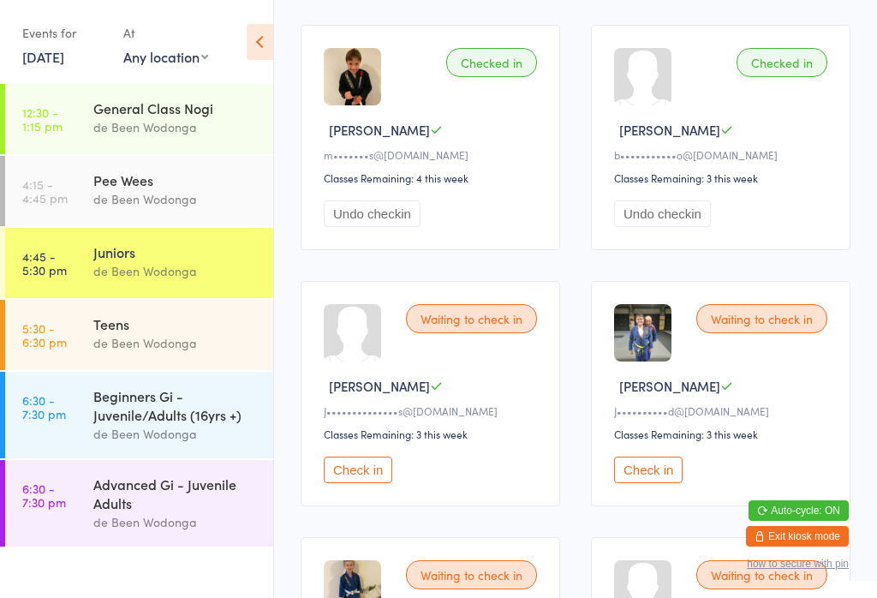
click at [369, 483] on button "Check in" at bounding box center [358, 469] width 69 height 27
click at [645, 483] on button "Check in" at bounding box center [648, 469] width 69 height 27
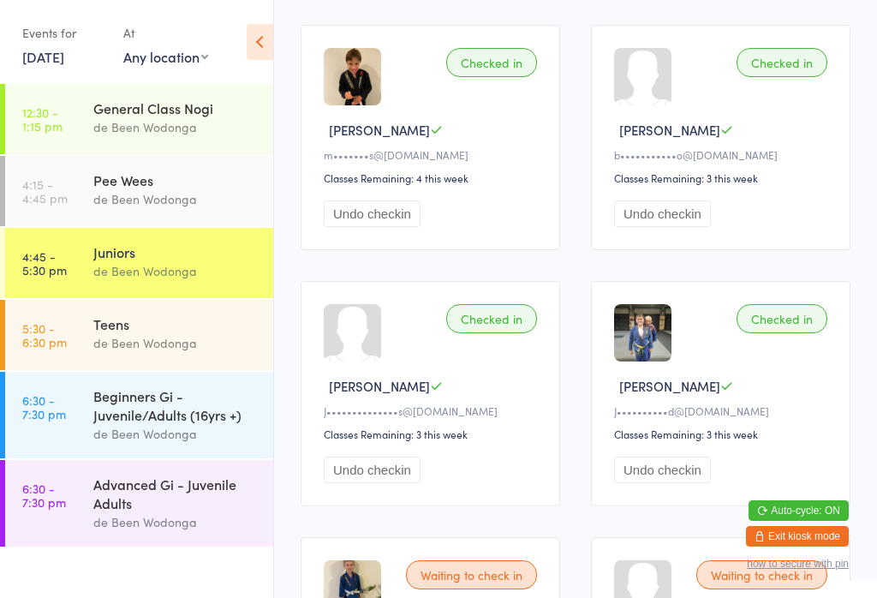
click at [164, 330] on div "Teens" at bounding box center [175, 323] width 165 height 19
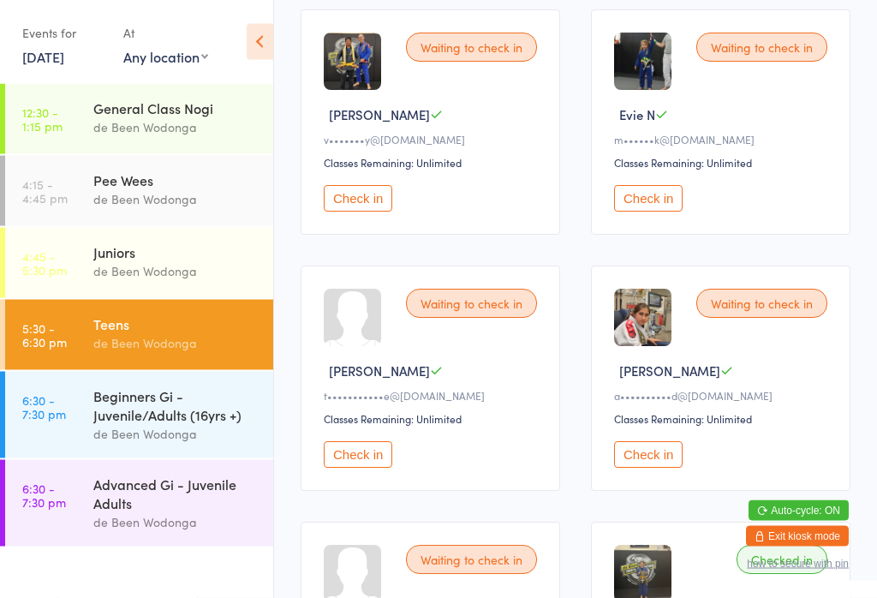
scroll to position [540, 0]
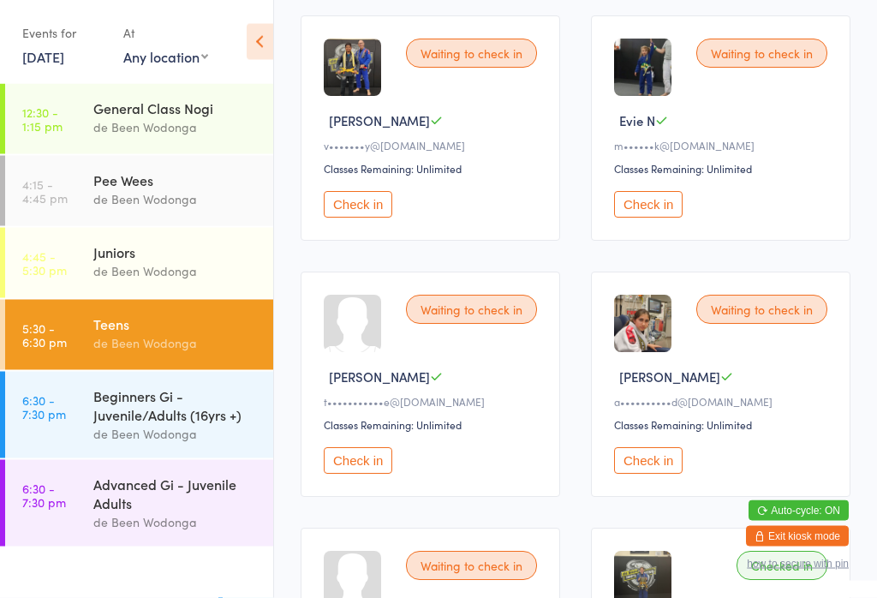
click at [110, 522] on div "de Been Wodonga" at bounding box center [175, 522] width 165 height 20
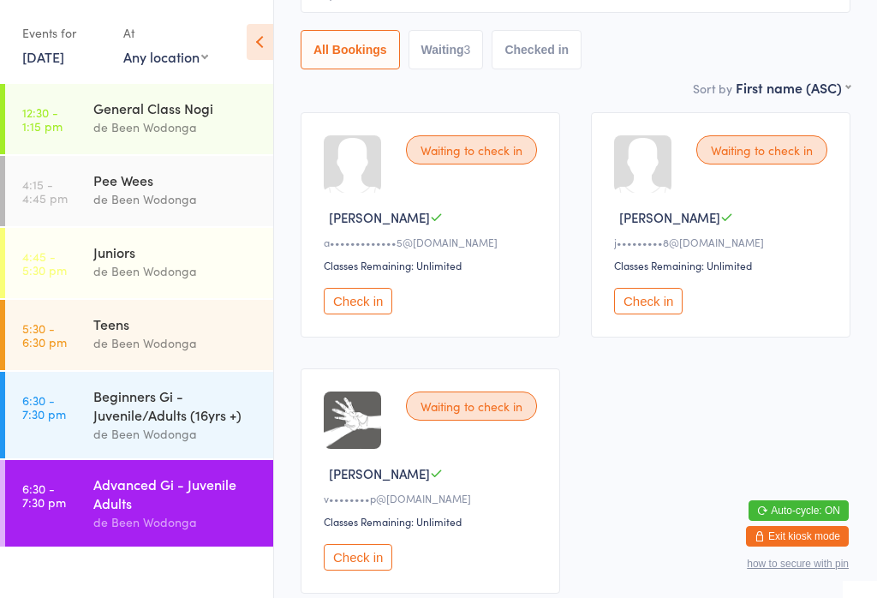
scroll to position [292, 0]
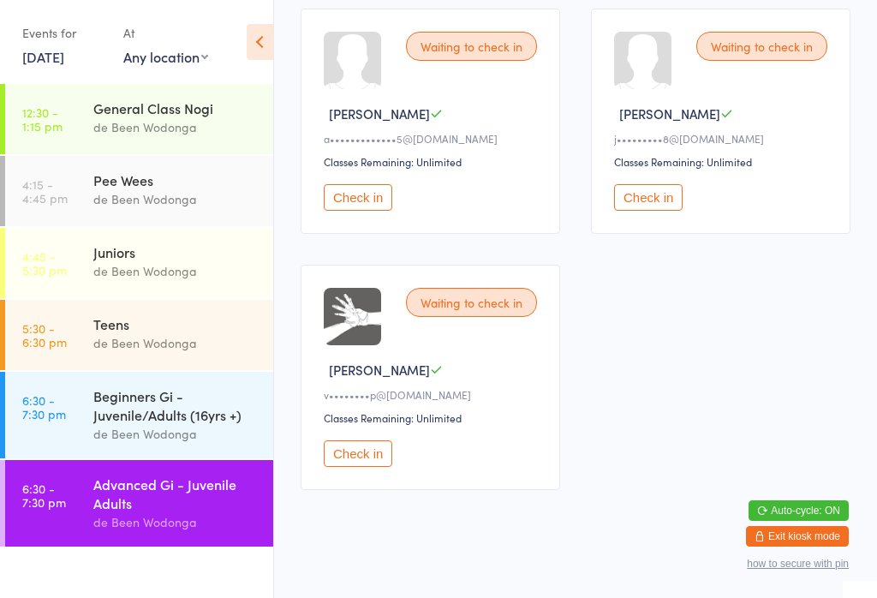
click at [355, 467] on button "Check in" at bounding box center [358, 453] width 69 height 27
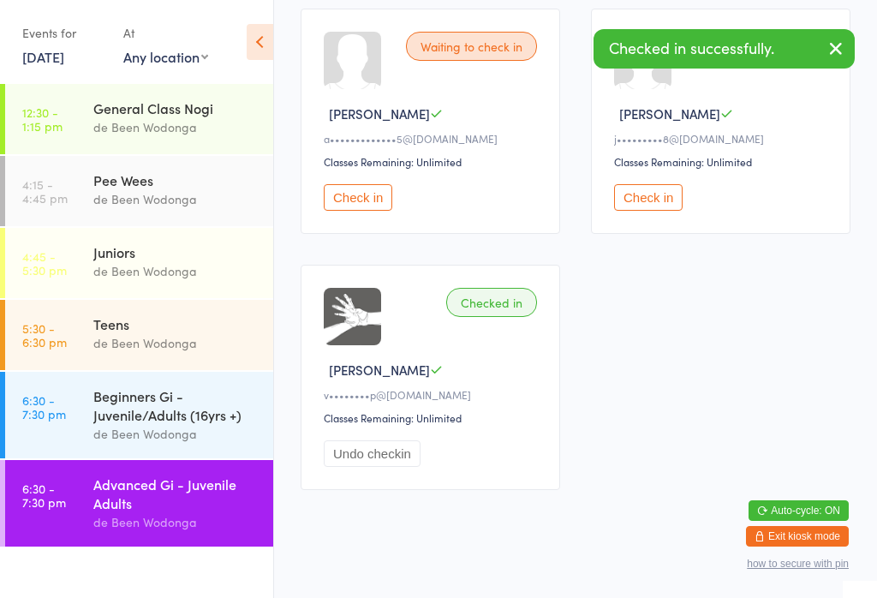
click at [148, 424] on div "Beginners Gi - Juvenile/Adults (16yrs +)" at bounding box center [175, 405] width 165 height 38
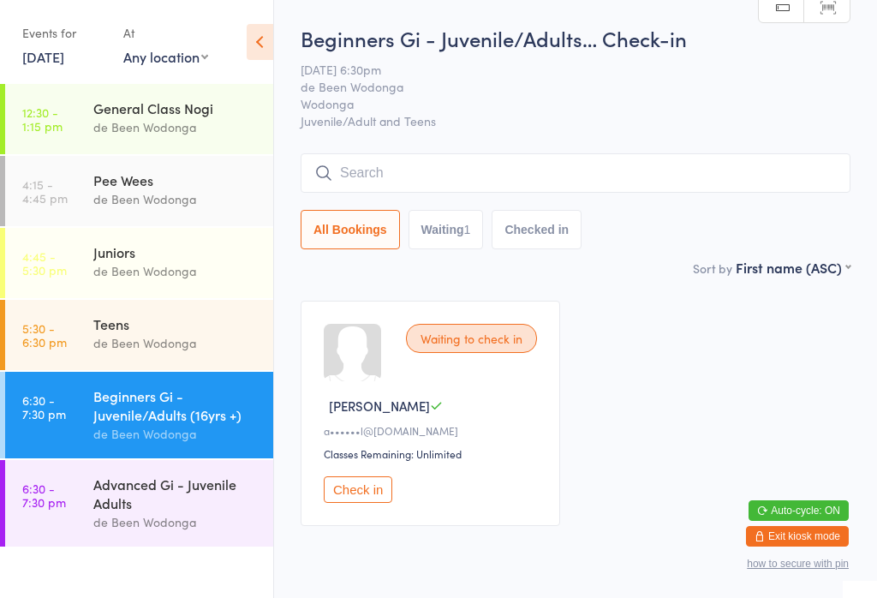
click at [33, 339] on time "5:30 - 6:30 pm" at bounding box center [44, 334] width 45 height 27
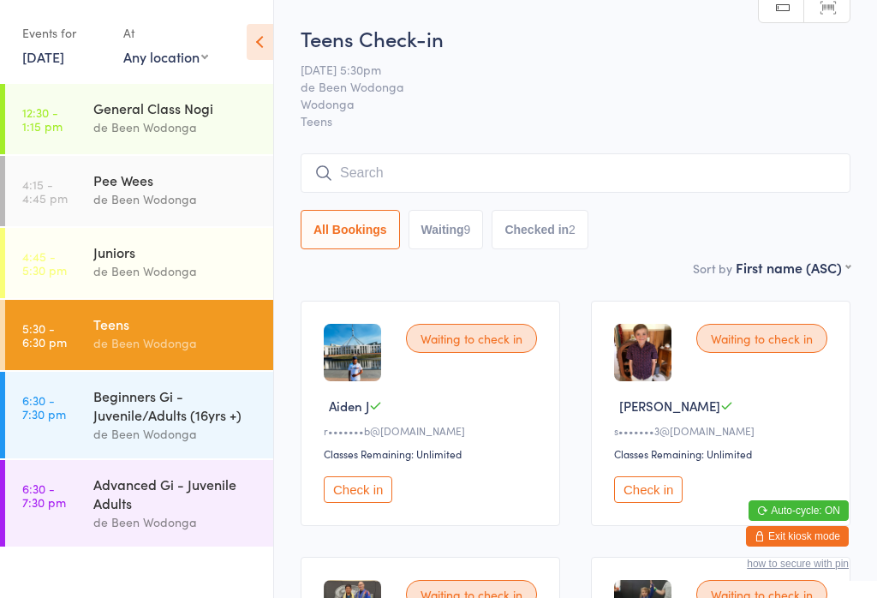
click at [144, 506] on div "Advanced Gi - Juvenile Adults" at bounding box center [175, 493] width 165 height 38
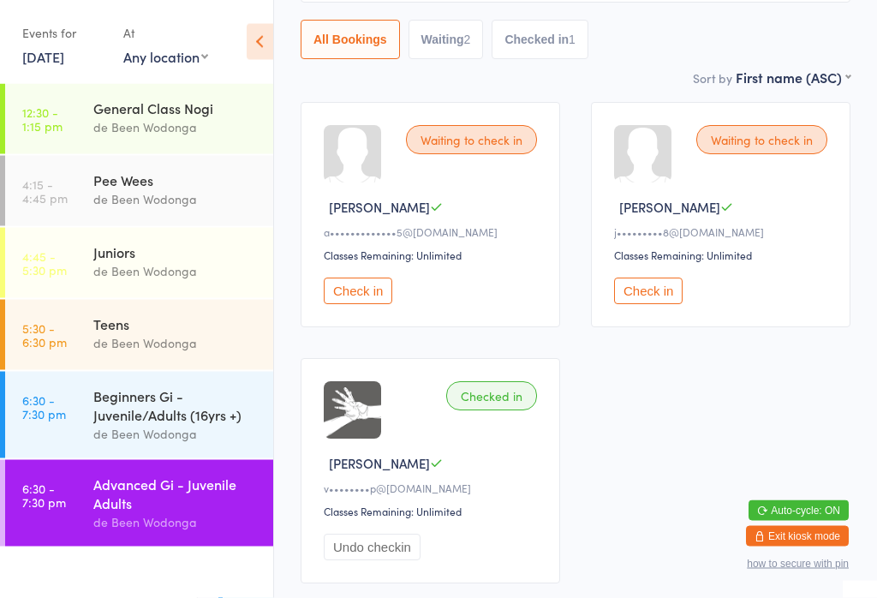
scroll to position [197, 0]
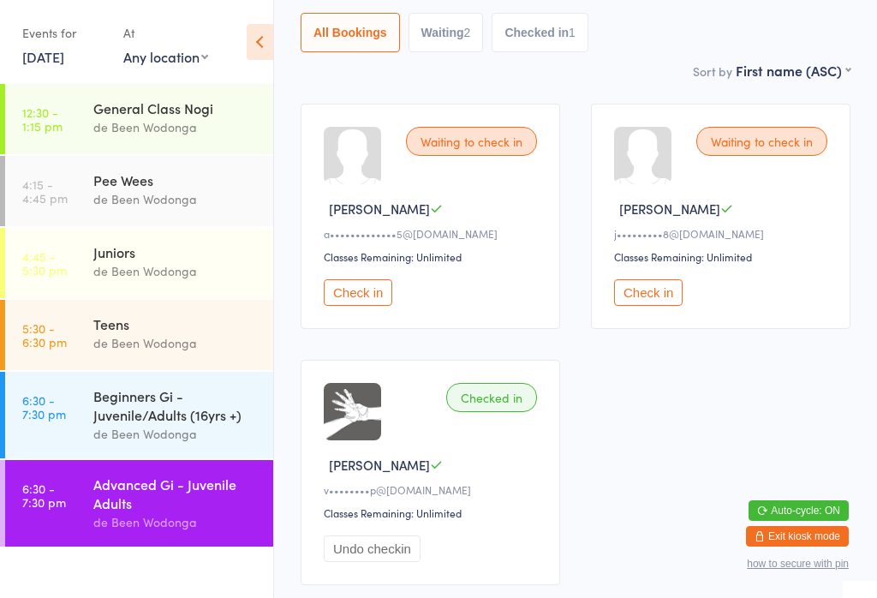
click at [130, 422] on div "Beginners Gi - Juvenile/Adults (16yrs +)" at bounding box center [175, 405] width 165 height 38
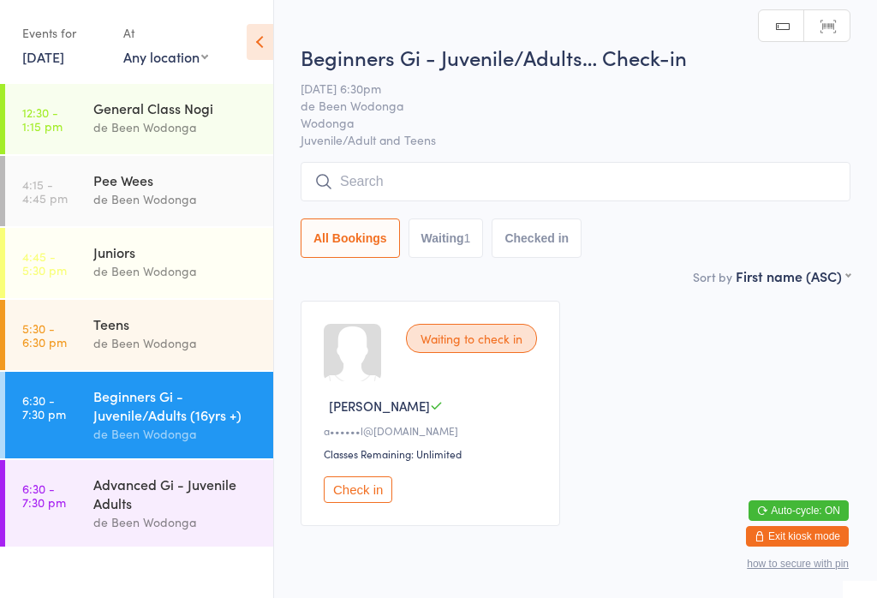
click at [172, 501] on div "Advanced Gi - Juvenile Adults" at bounding box center [175, 493] width 165 height 38
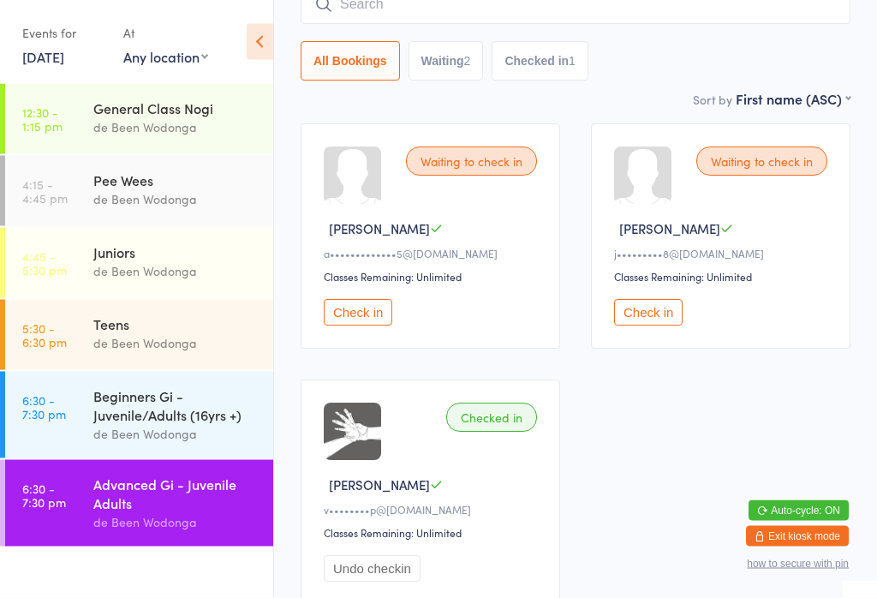
scroll to position [175, 0]
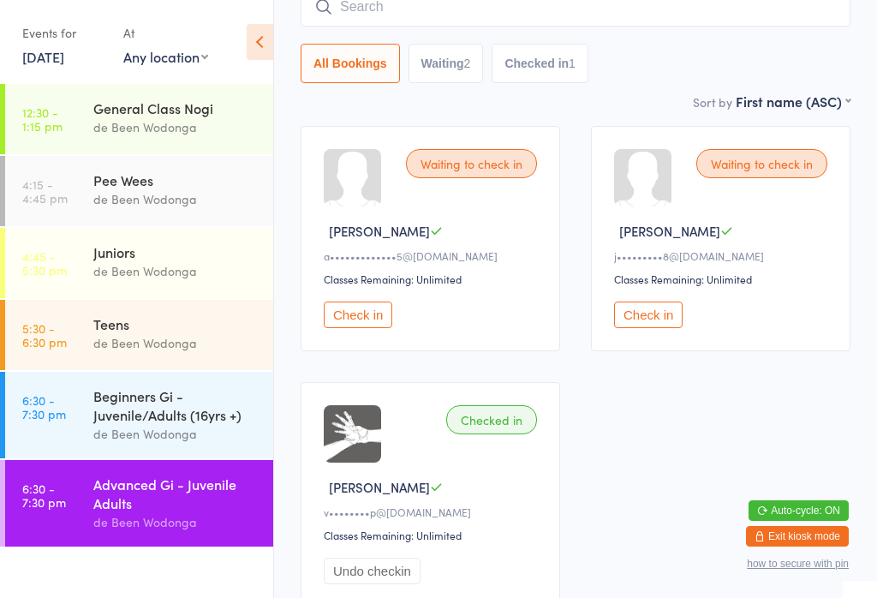
click at [140, 414] on div "Beginners Gi - Juvenile/Adults (16yrs +)" at bounding box center [175, 405] width 165 height 38
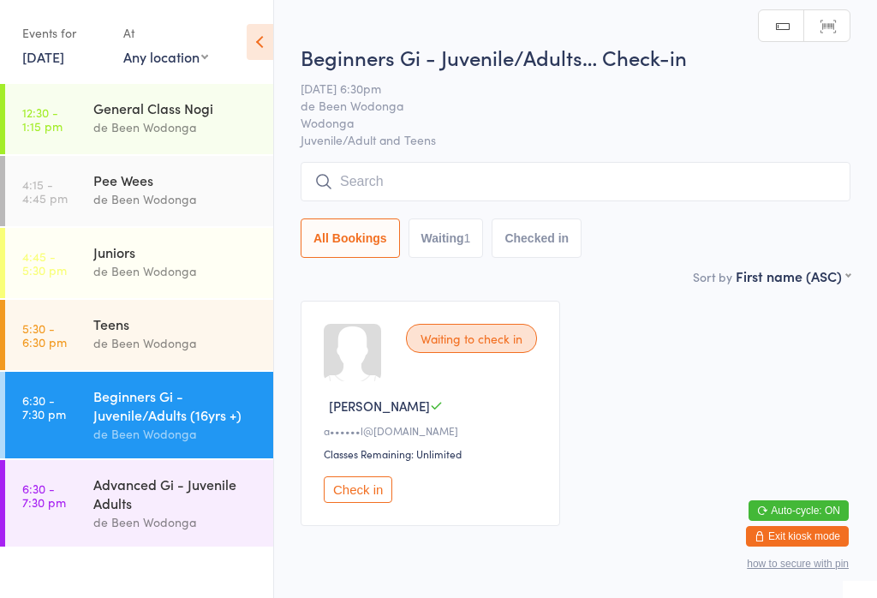
click at [122, 338] on div "de Been Wodonga" at bounding box center [175, 343] width 165 height 20
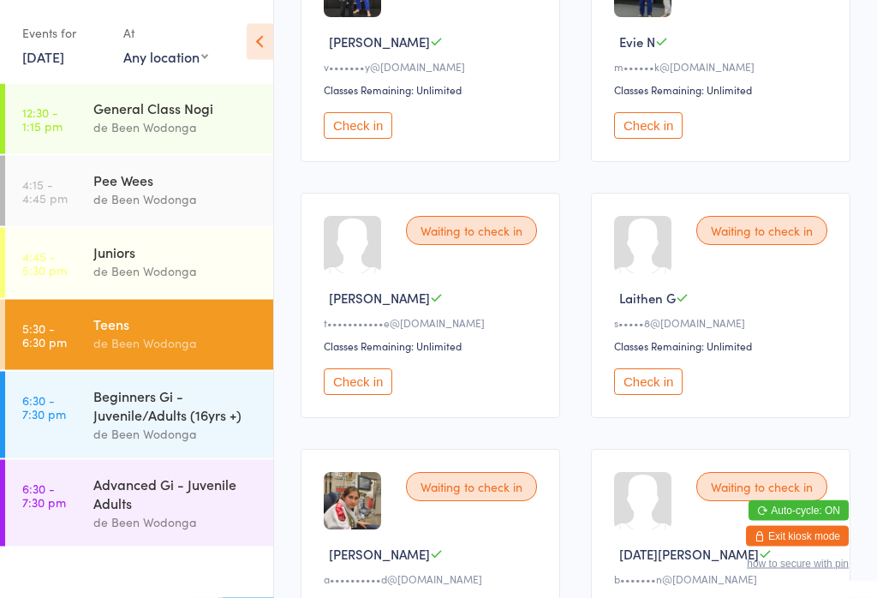
scroll to position [620, 0]
click at [666, 395] on button "Check in" at bounding box center [648, 381] width 69 height 27
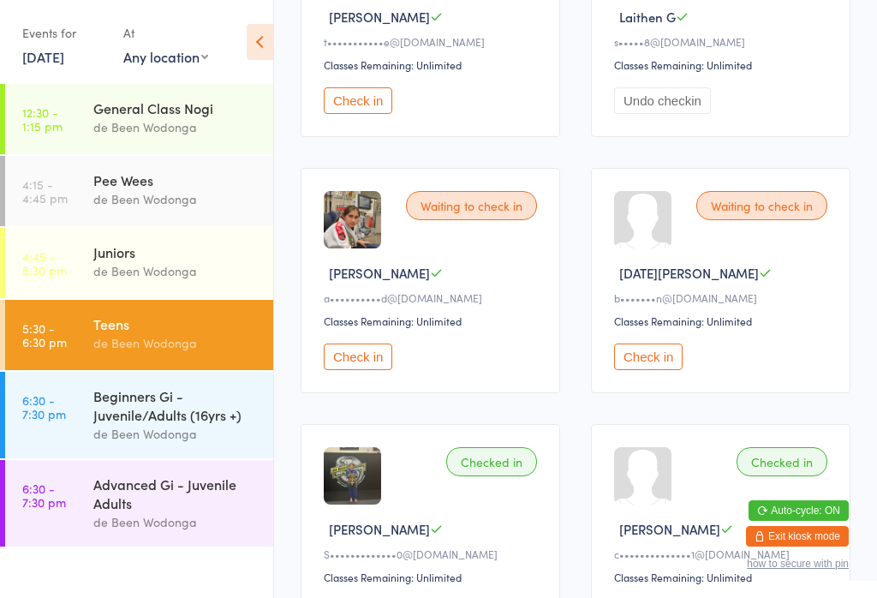
scroll to position [883, 0]
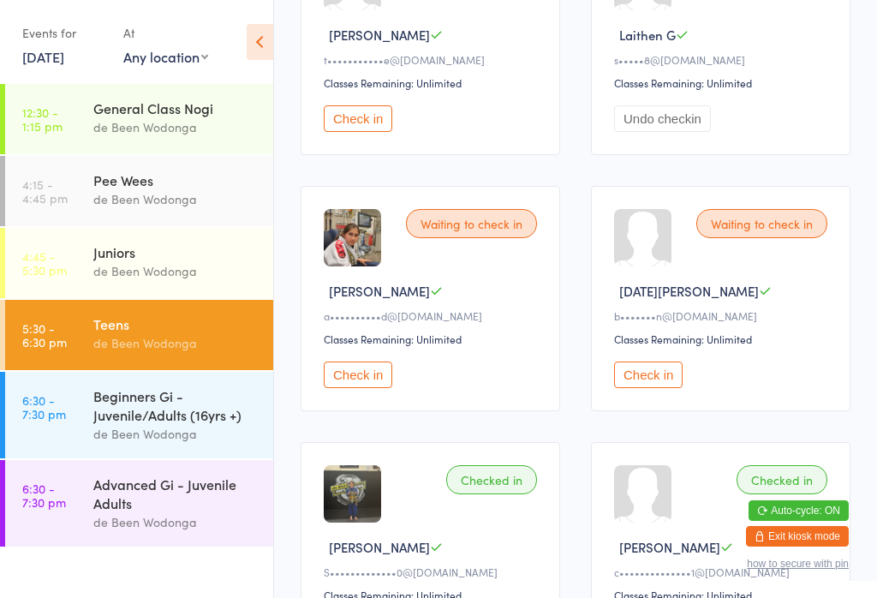
click at [346, 388] on button "Check in" at bounding box center [358, 374] width 69 height 27
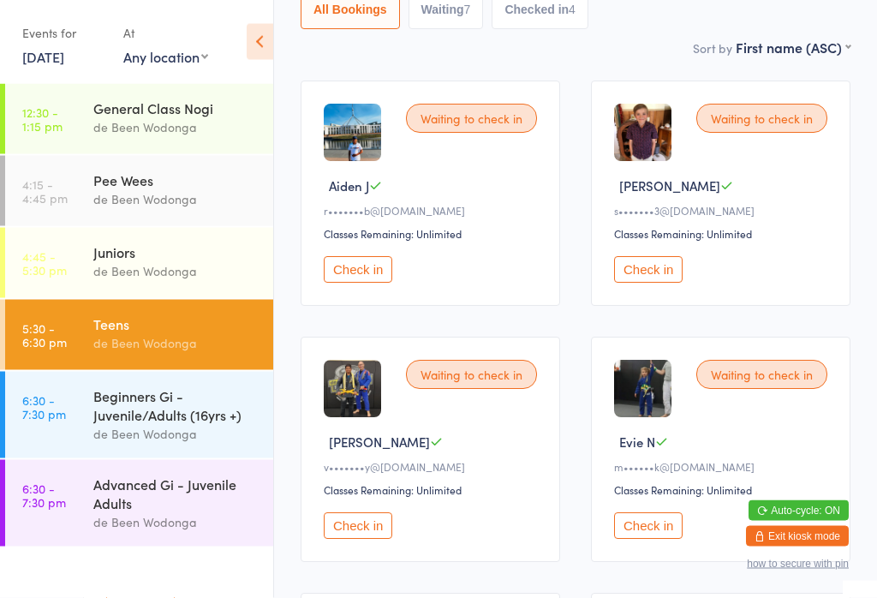
scroll to position [221, 0]
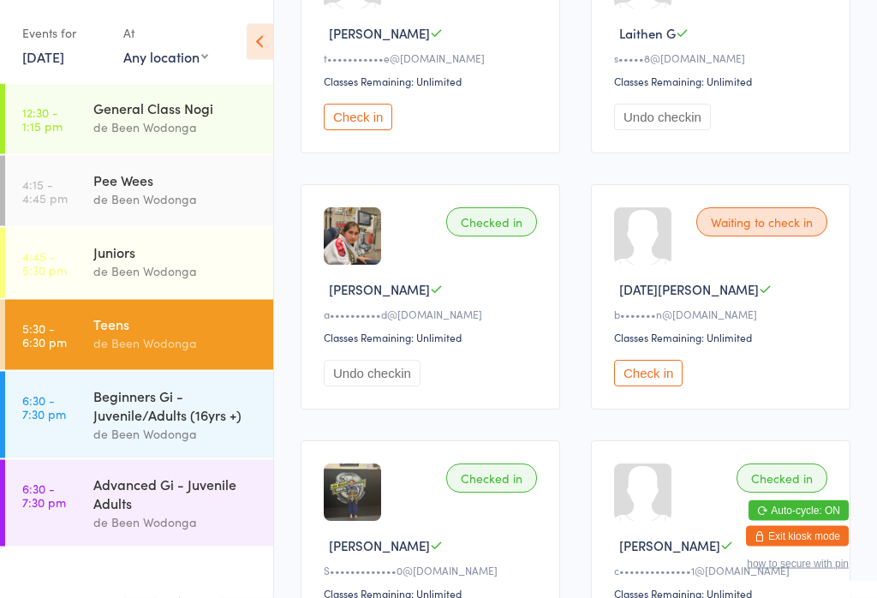
click at [645, 387] on button "Check in" at bounding box center [648, 373] width 69 height 27
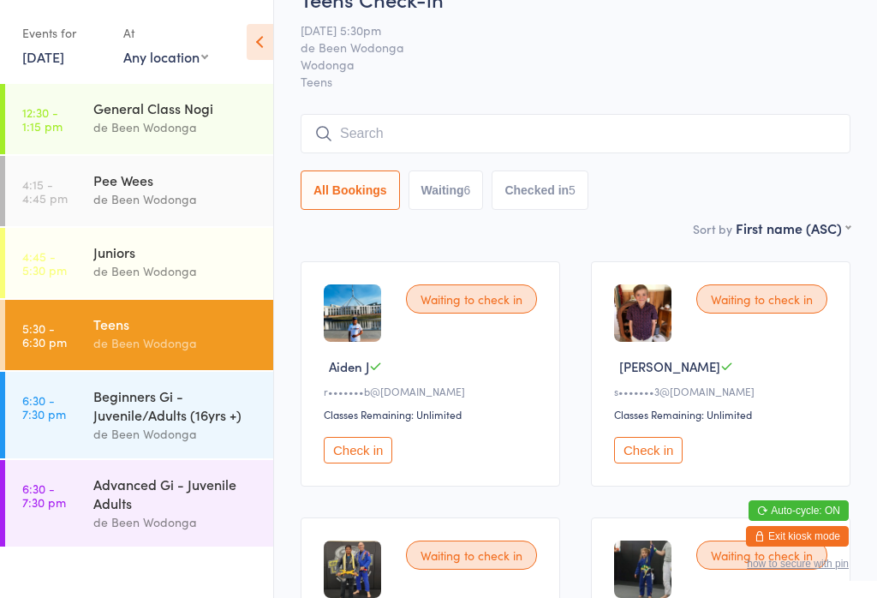
scroll to position [0, 0]
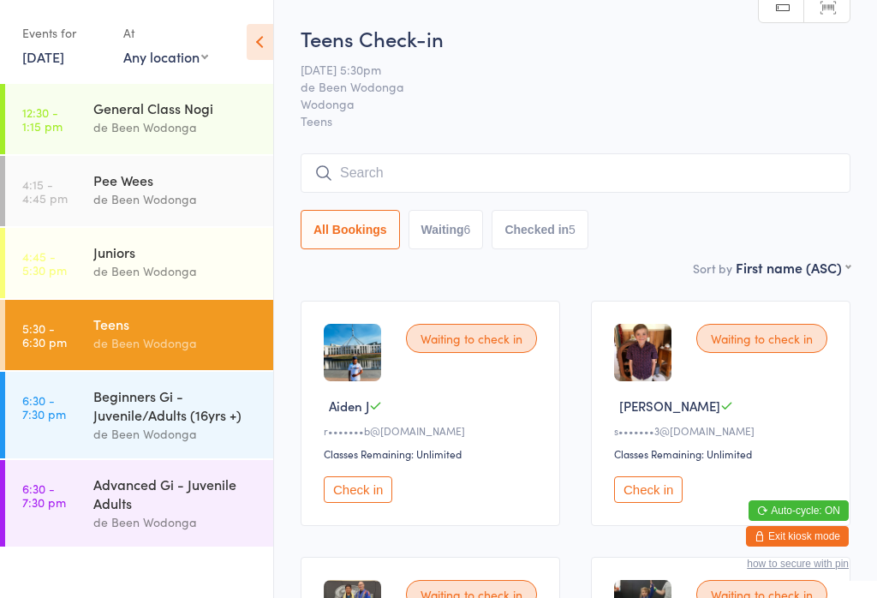
click at [587, 159] on input "search" at bounding box center [576, 172] width 550 height 39
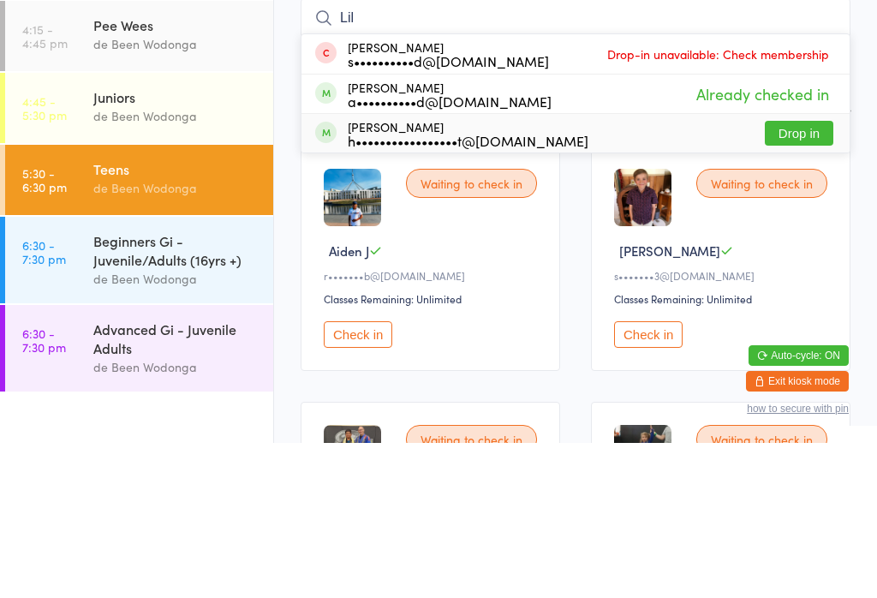
type input "Lil"
click at [807, 276] on button "Drop in" at bounding box center [799, 288] width 69 height 25
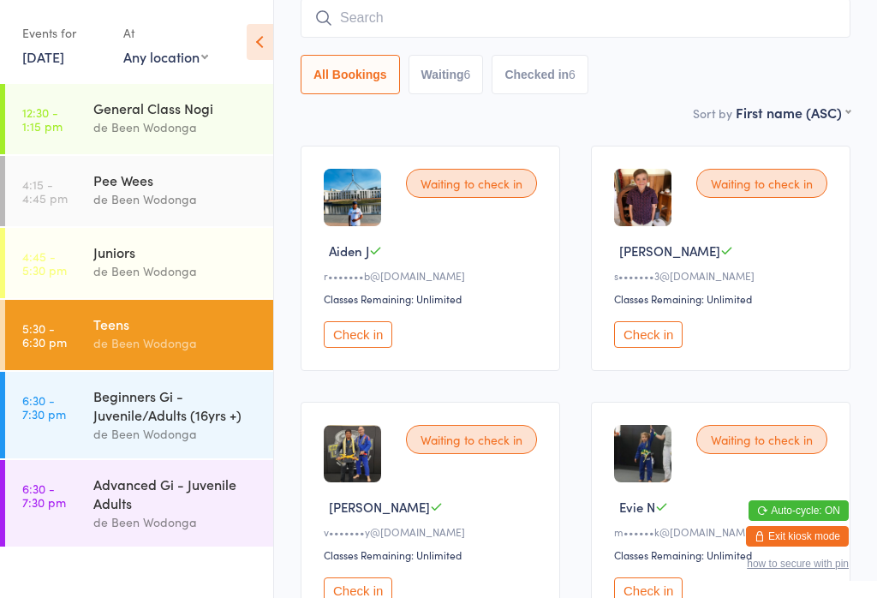
click at [141, 265] on div "de Been Wodonga" at bounding box center [175, 271] width 165 height 20
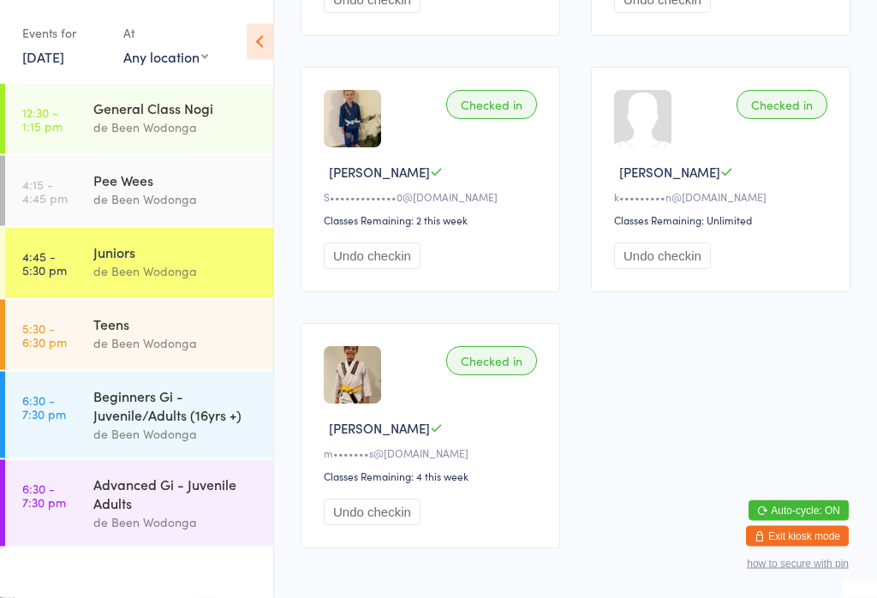
scroll to position [1532, 0]
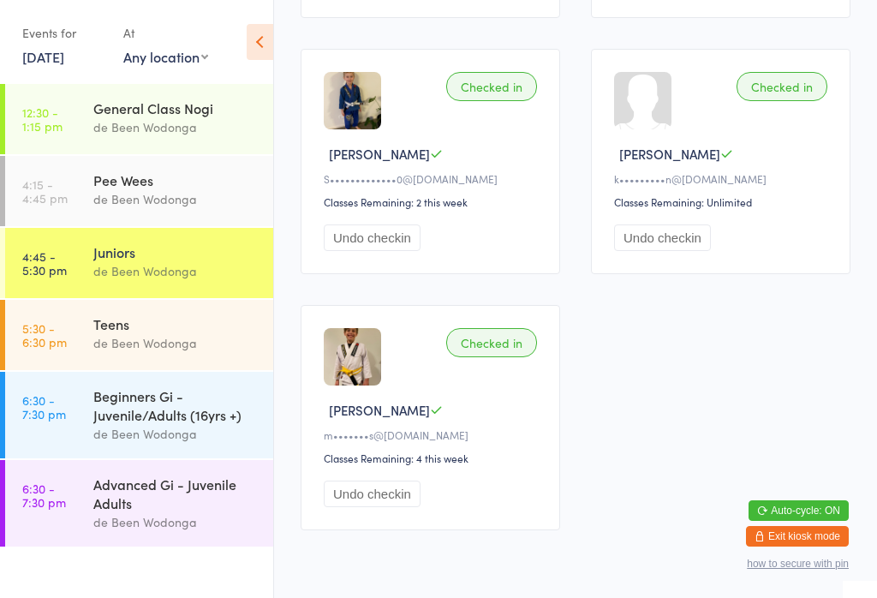
click at [156, 328] on div "Teens" at bounding box center [175, 323] width 165 height 19
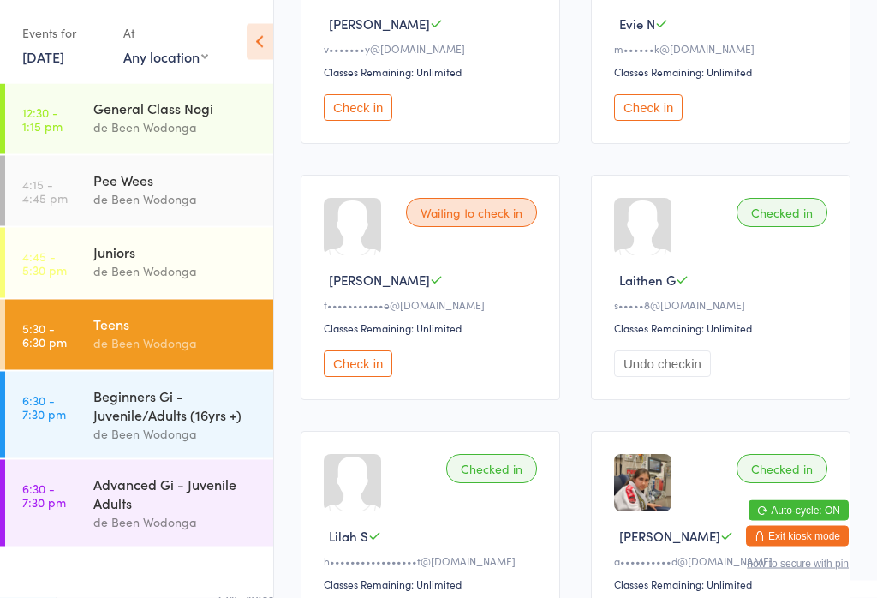
scroll to position [646, 0]
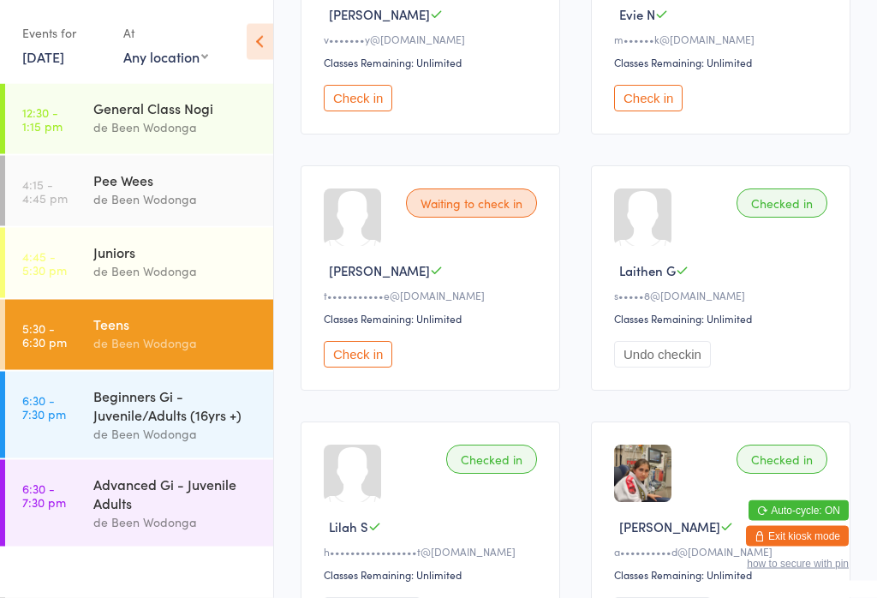
click at [377, 368] on button "Check in" at bounding box center [358, 355] width 69 height 27
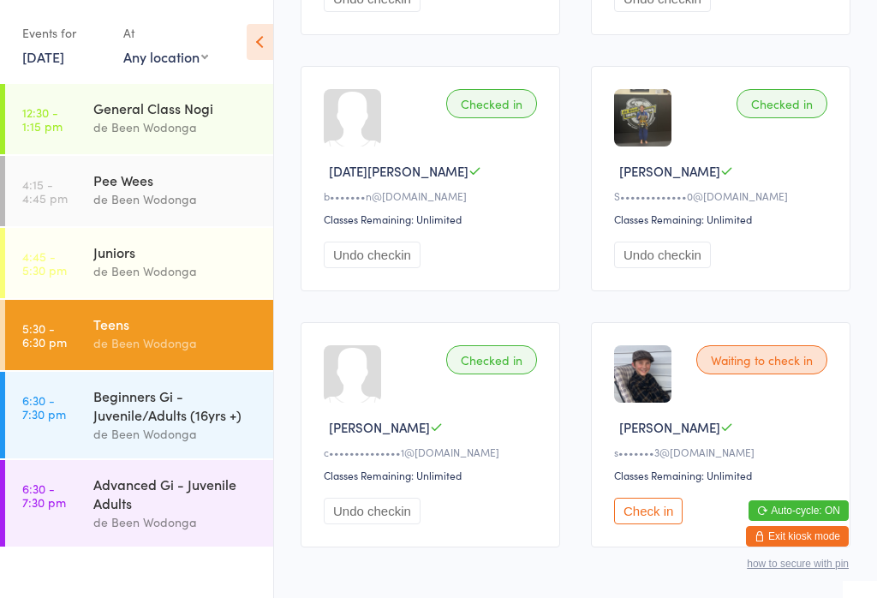
scroll to position [1337, 0]
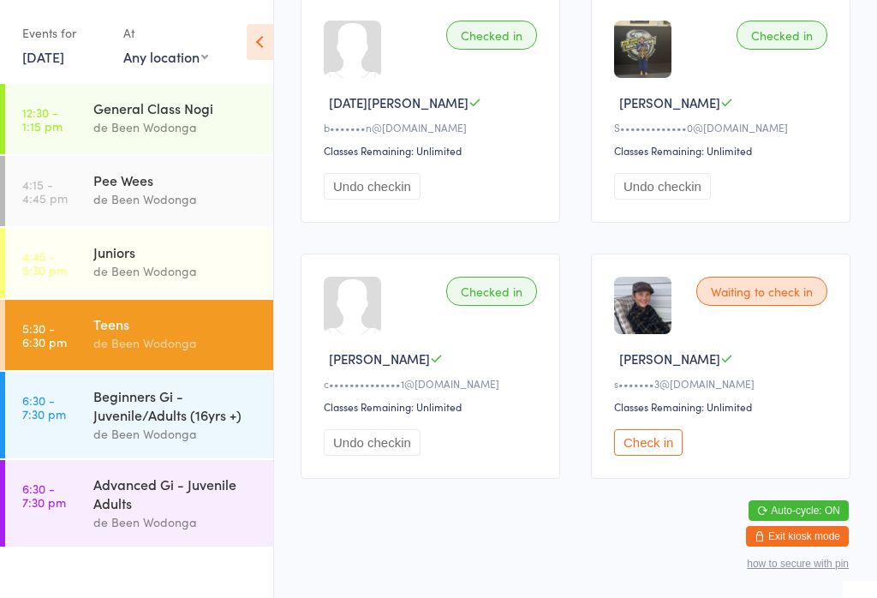
click at [664, 456] on button "Check in" at bounding box center [648, 442] width 69 height 27
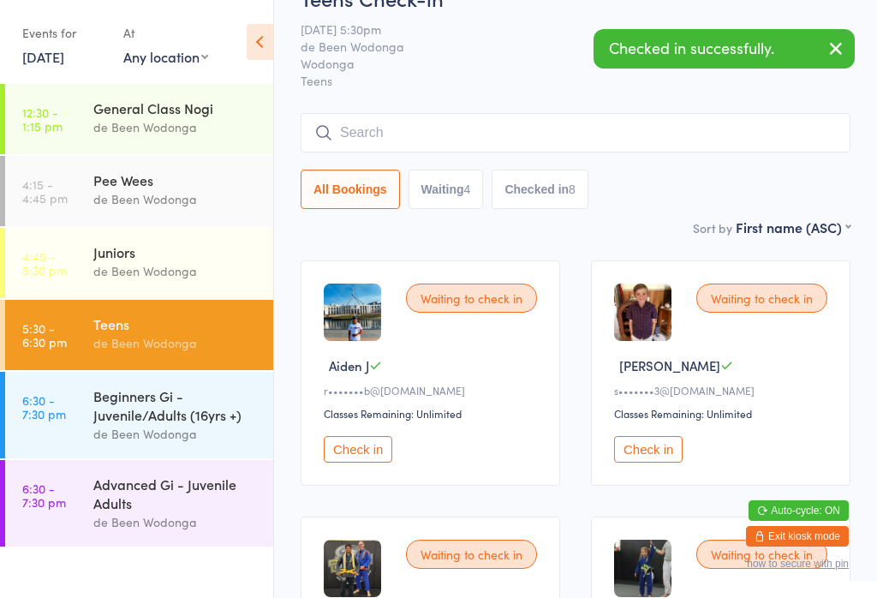
scroll to position [30, 0]
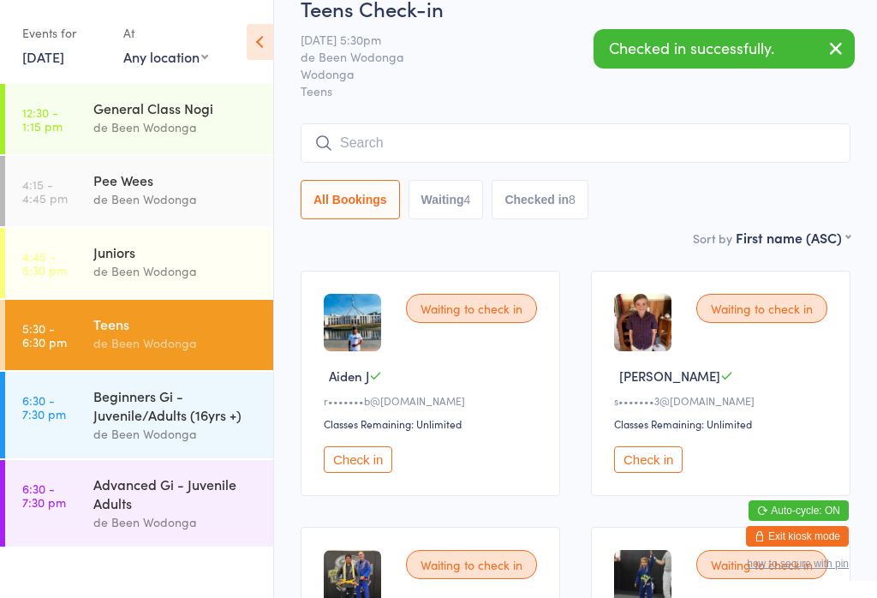
click at [661, 456] on button "Check in" at bounding box center [648, 459] width 69 height 27
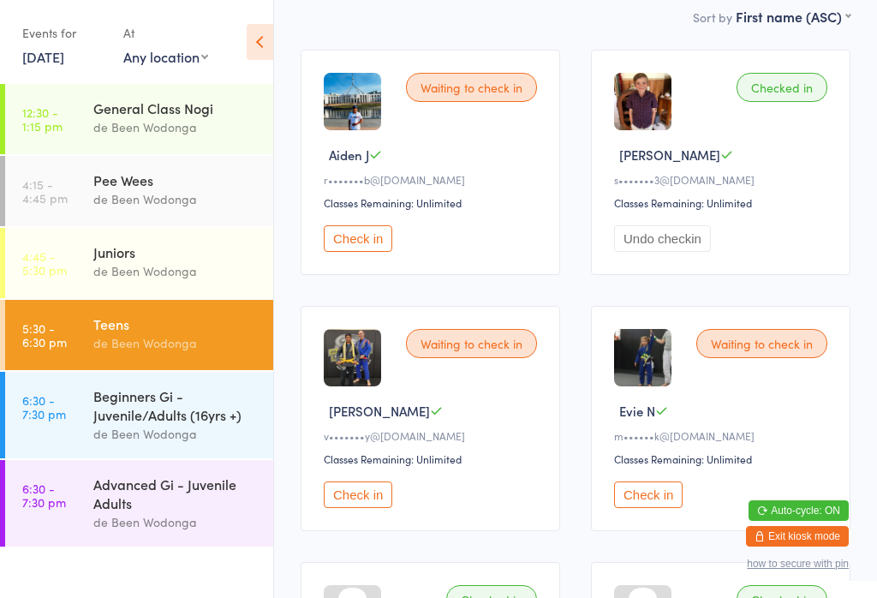
scroll to position [256, 0]
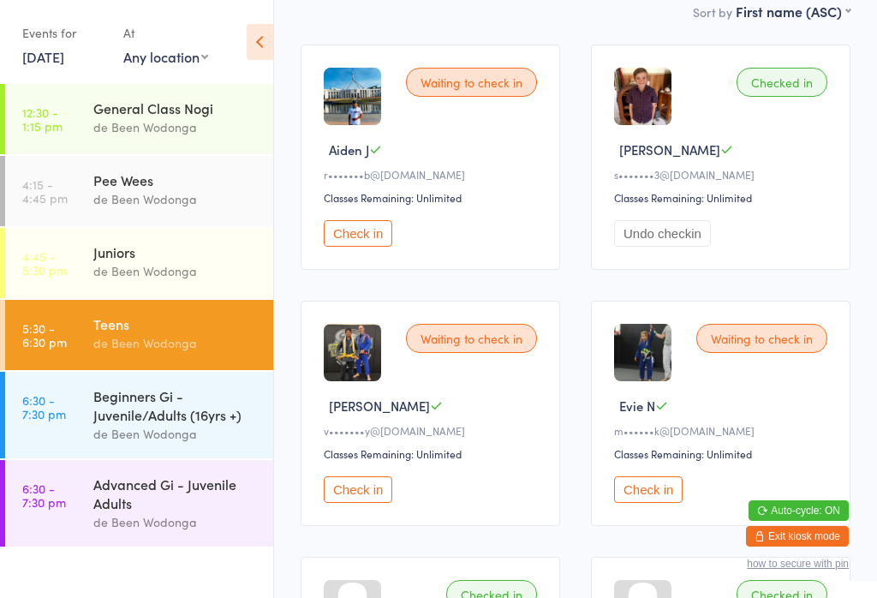
click at [378, 485] on div "Waiting to check in Dean v v•••••••y@gmail.com Classes Remaining: Unlimited Che…" at bounding box center [430, 413] width 259 height 225
click at [376, 503] on button "Check in" at bounding box center [358, 489] width 69 height 27
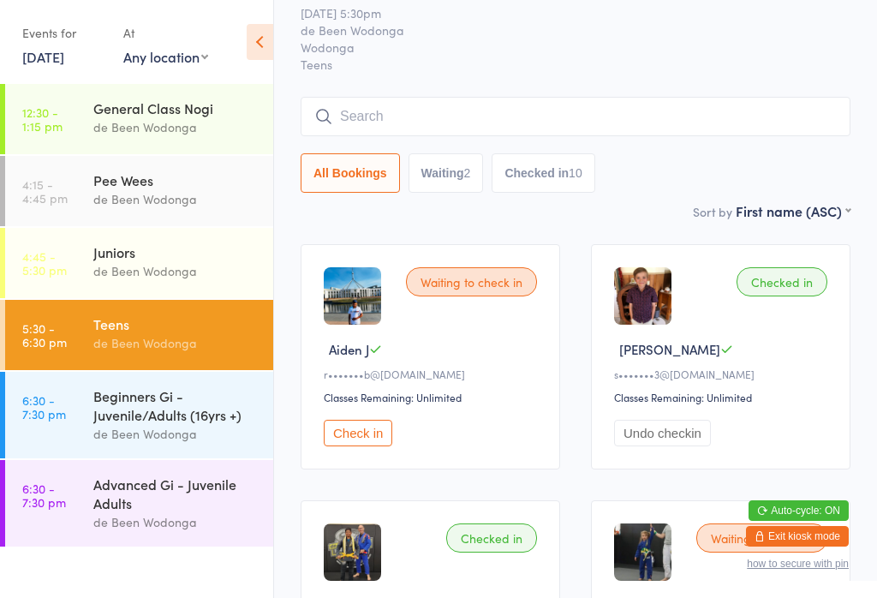
scroll to position [0, 0]
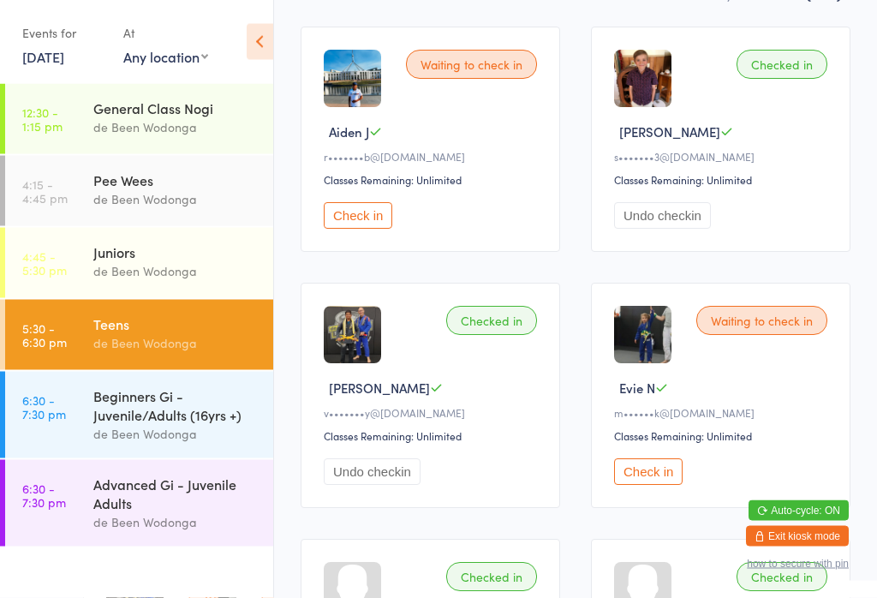
click at [635, 480] on button "Check in" at bounding box center [648, 472] width 69 height 27
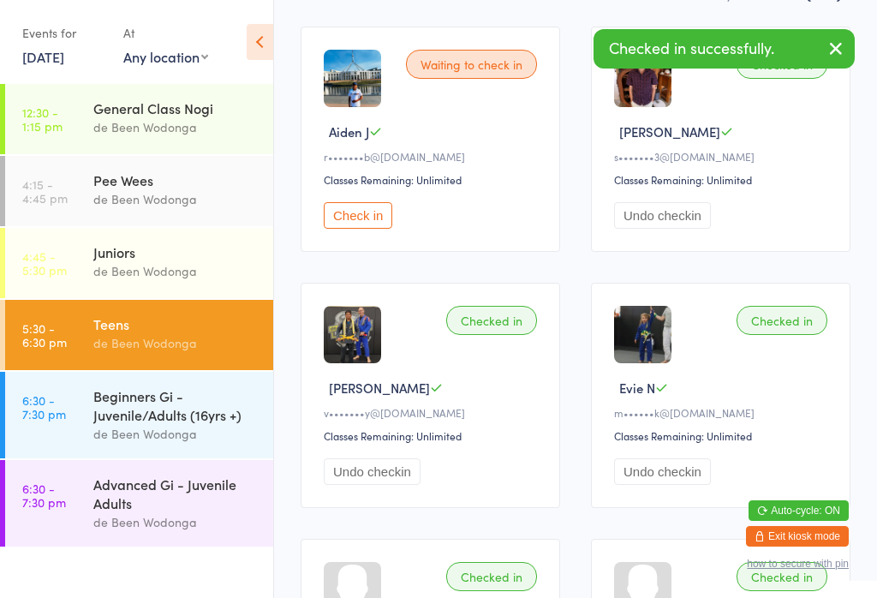
click at [355, 229] on button "Check in" at bounding box center [358, 215] width 69 height 27
